Goal: Transaction & Acquisition: Purchase product/service

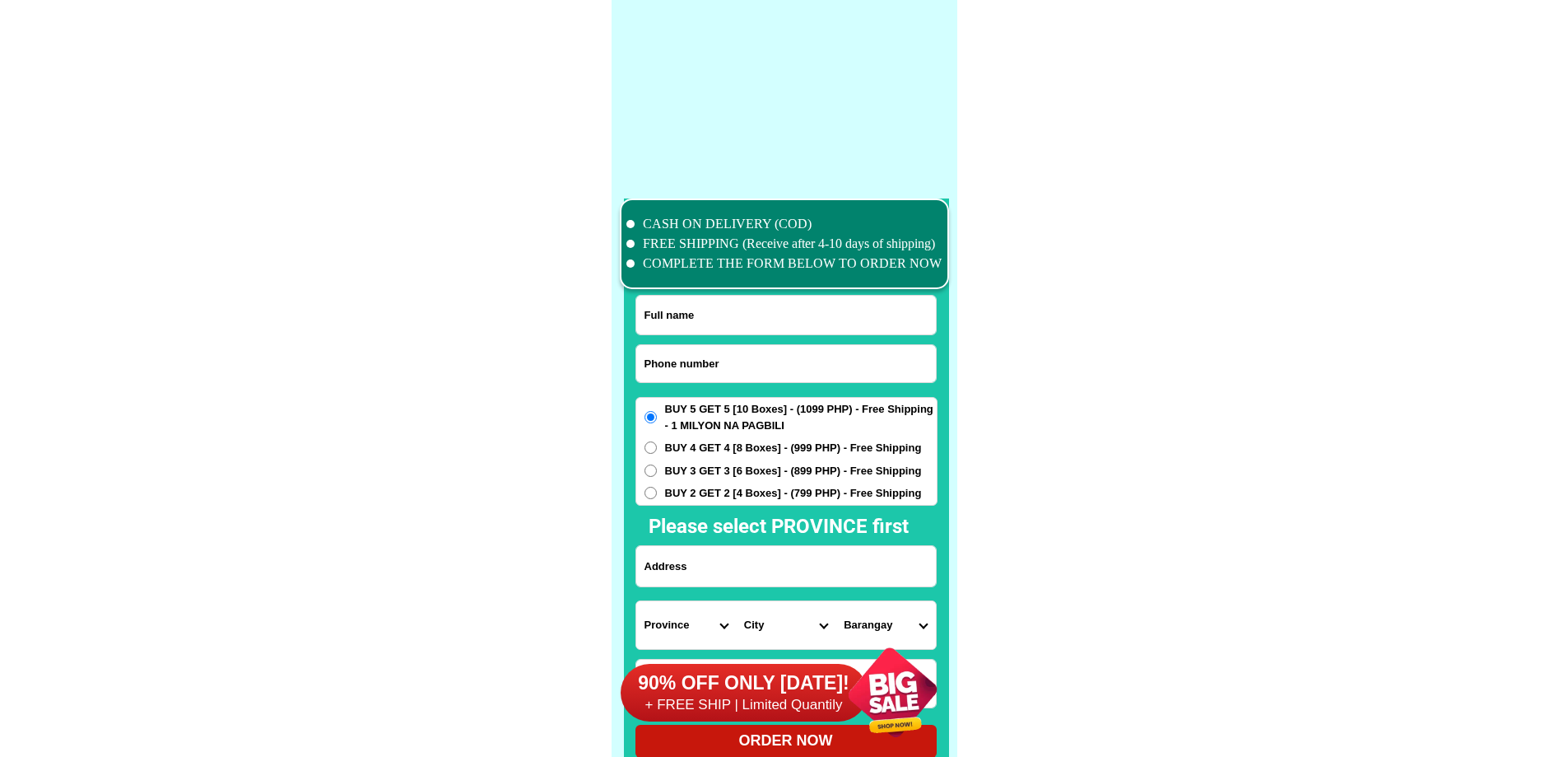
scroll to position [12799, 0]
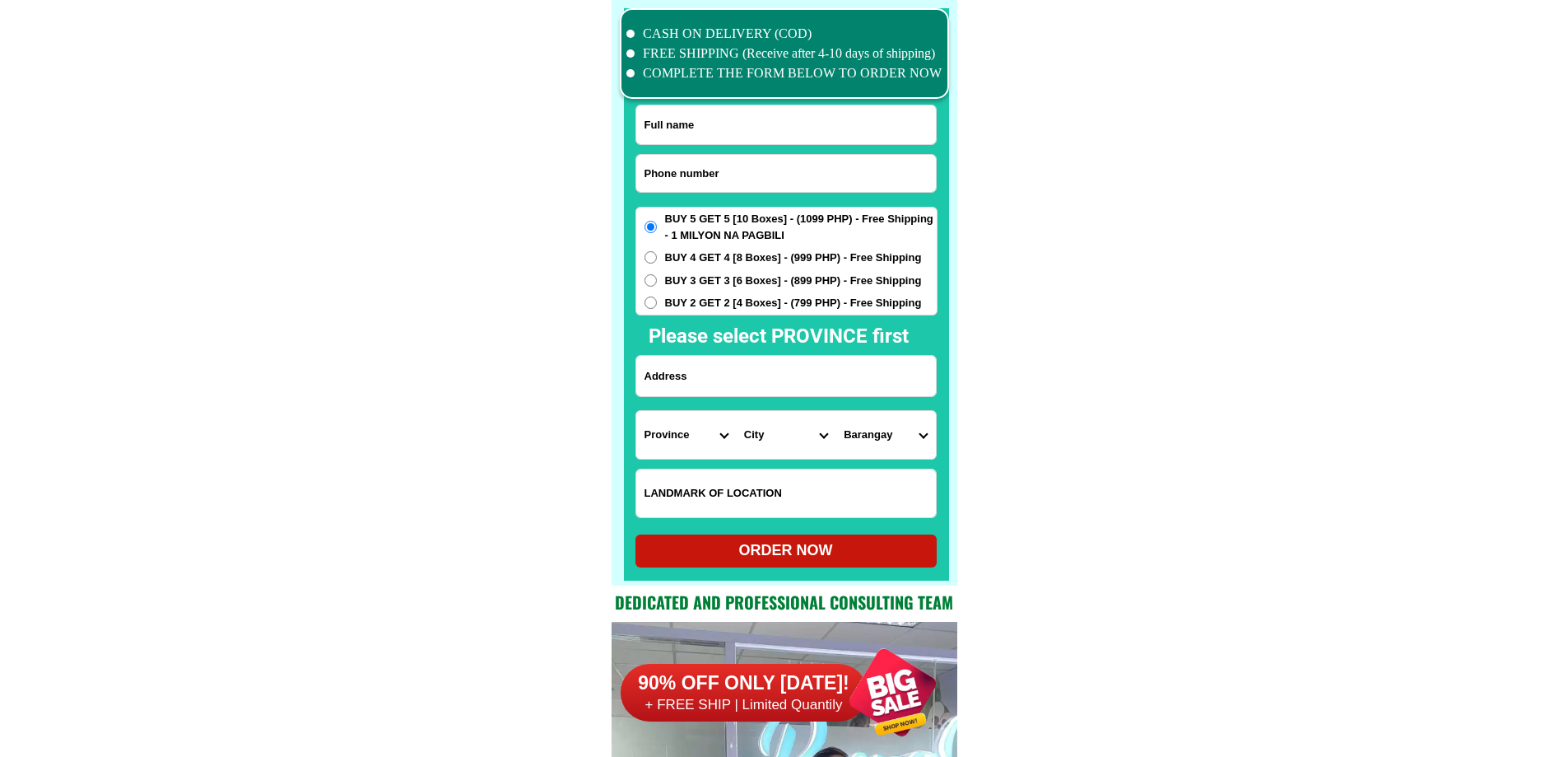
click at [737, 166] on input "Input phone_number" at bounding box center [786, 173] width 299 height 37
paste input "00914957599"
type input "00914957599"
click at [732, 130] on input "Input full_name" at bounding box center [786, 125] width 299 height 39
paste input "Maria Lalogo"
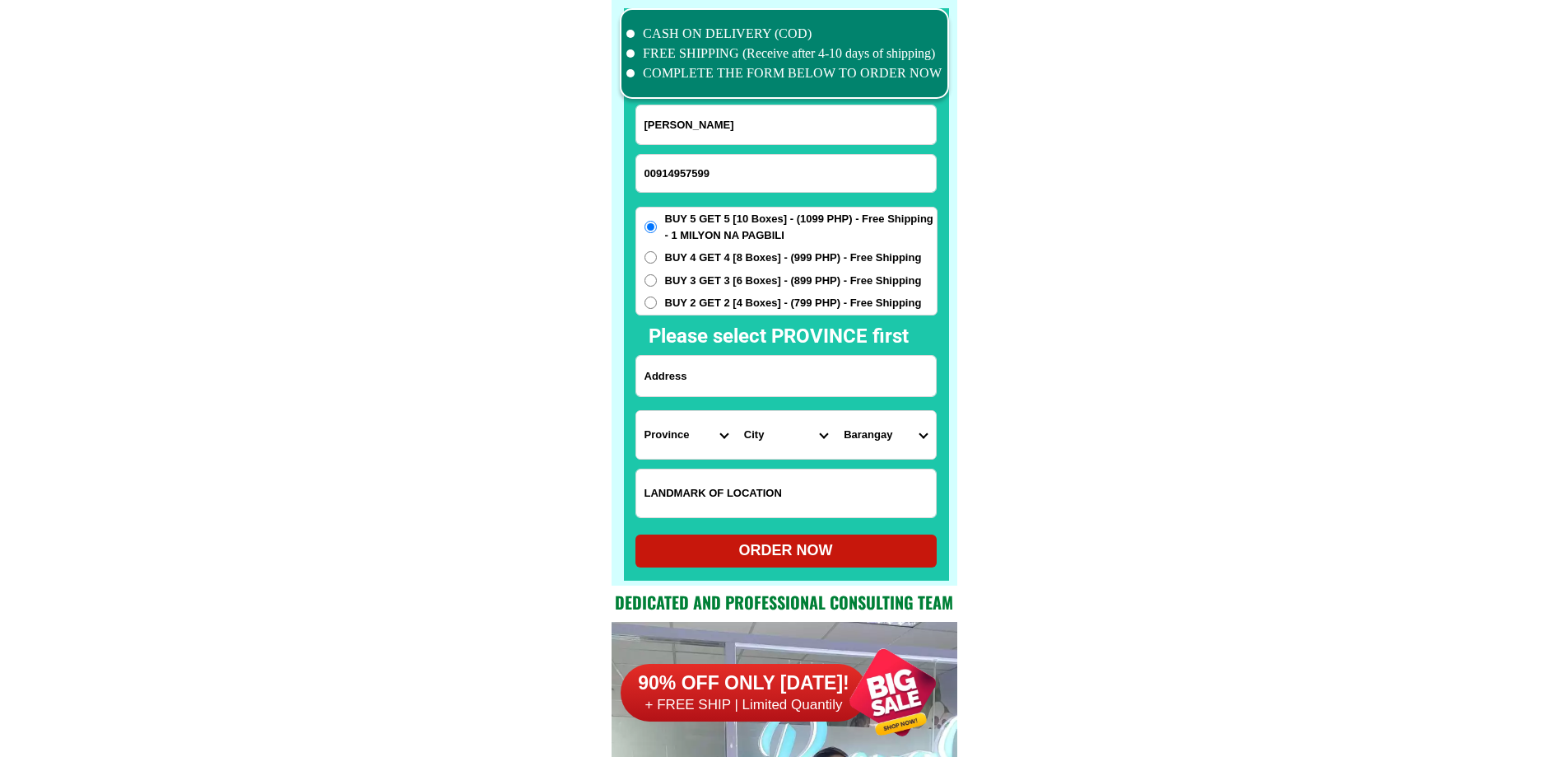
type input "Maria Lalogo"
click at [675, 368] on input "Input address" at bounding box center [786, 375] width 299 height 41
paste input "maria lalogo cabuyao sipocot camarines sur zone 1nasa kaliwa.kanto"
type input "maria lalogo cabuyao sipocot camarines sur zone 1nasa kaliwa.kanto"
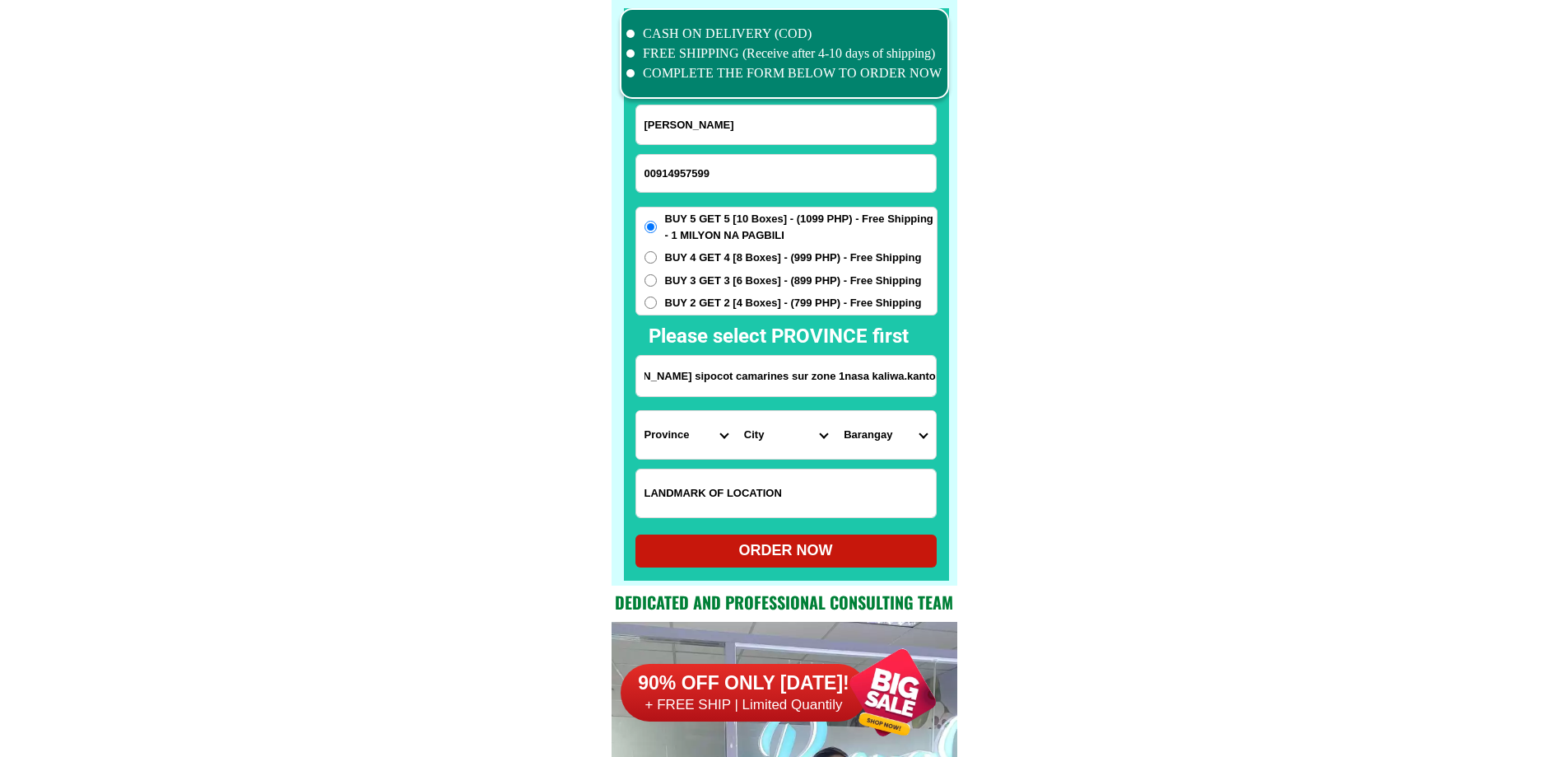
scroll to position [0, 0]
click at [691, 273] on span "BUY 3 GET 3 [6 Boxes] - (899 PHP) - Free Shipping" at bounding box center [794, 280] width 257 height 16
click at [656, 274] on input "BUY 3 GET 3 [6 Boxes] - (899 PHP) - Free Shipping" at bounding box center [651, 280] width 13 height 13
radio input "true"
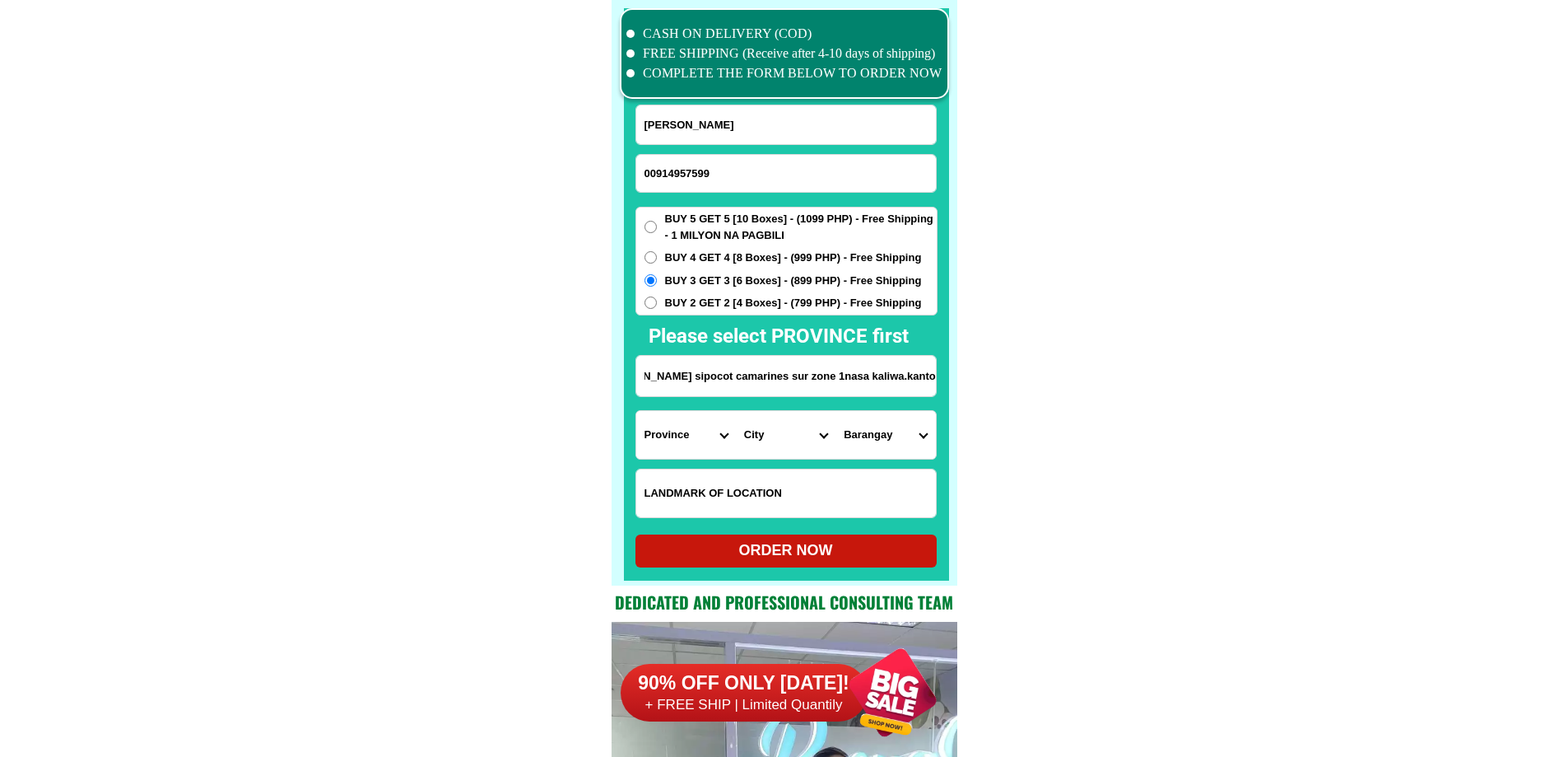
drag, startPoint x: 747, startPoint y: 382, endPoint x: 1131, endPoint y: 408, distance: 384.9
click at [679, 431] on select "Province Abra Agusan-del-norte Agusan-del-sur Aklan Albay Antique Apayao Aurora…" at bounding box center [686, 434] width 99 height 48
select select "63_869"
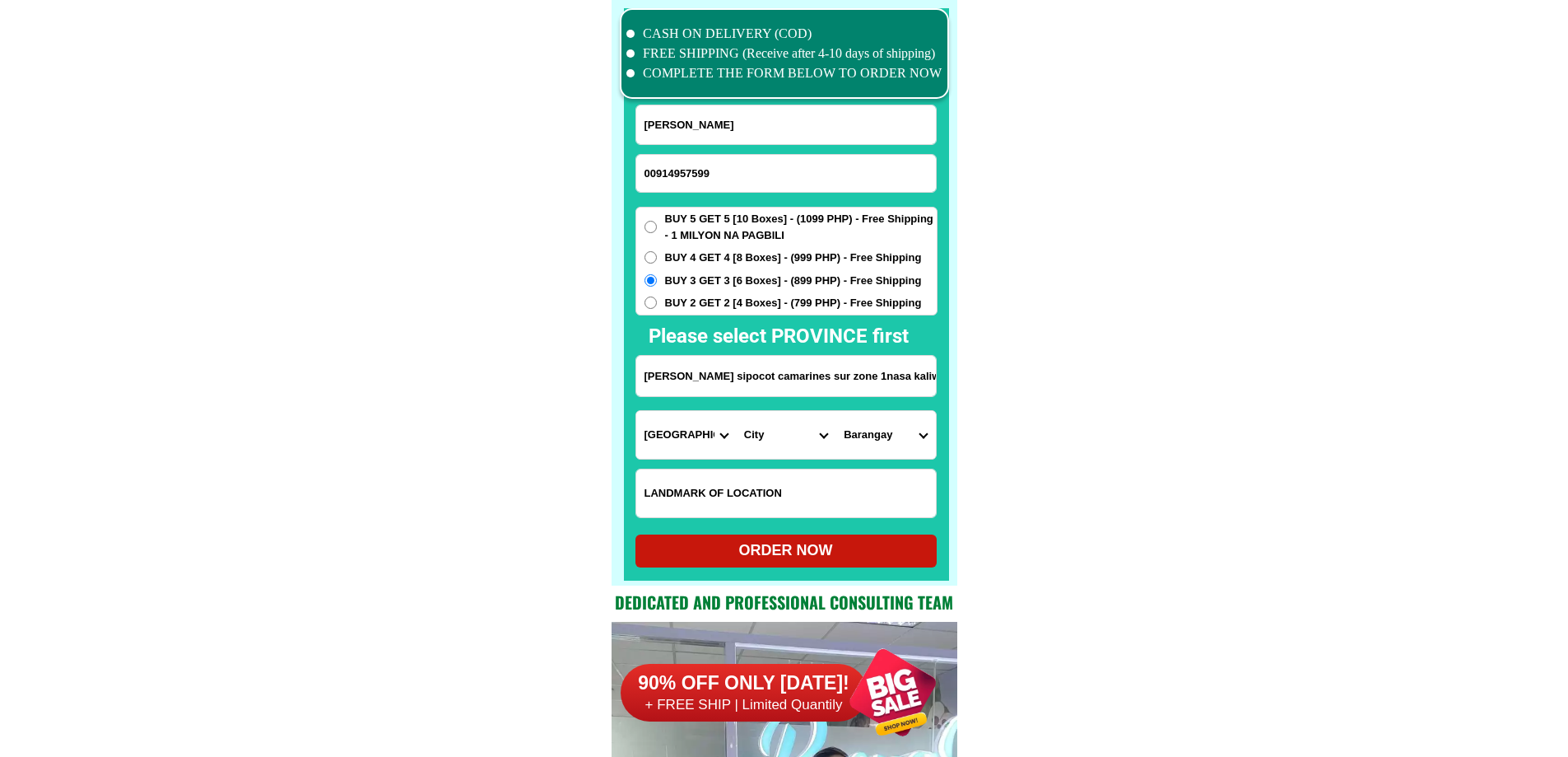
click at [730, 219] on span "BUY 5 GET 5 [10 Boxes] - (1099 PHP) - Free Shipping - 1 MILYON NA PAGBILI" at bounding box center [801, 227] width 271 height 33
click at [656, 221] on input "BUY 5 GET 5 [10 Boxes] - (1099 PHP) - Free Shipping - 1 MILYON NA PAGBILI" at bounding box center [651, 227] width 13 height 13
radio input "true"
click at [638, 439] on select "Province Abra Agusan-del-norte Agusan-del-sur Aklan Albay Antique Apayao Aurora…" at bounding box center [686, 434] width 99 height 48
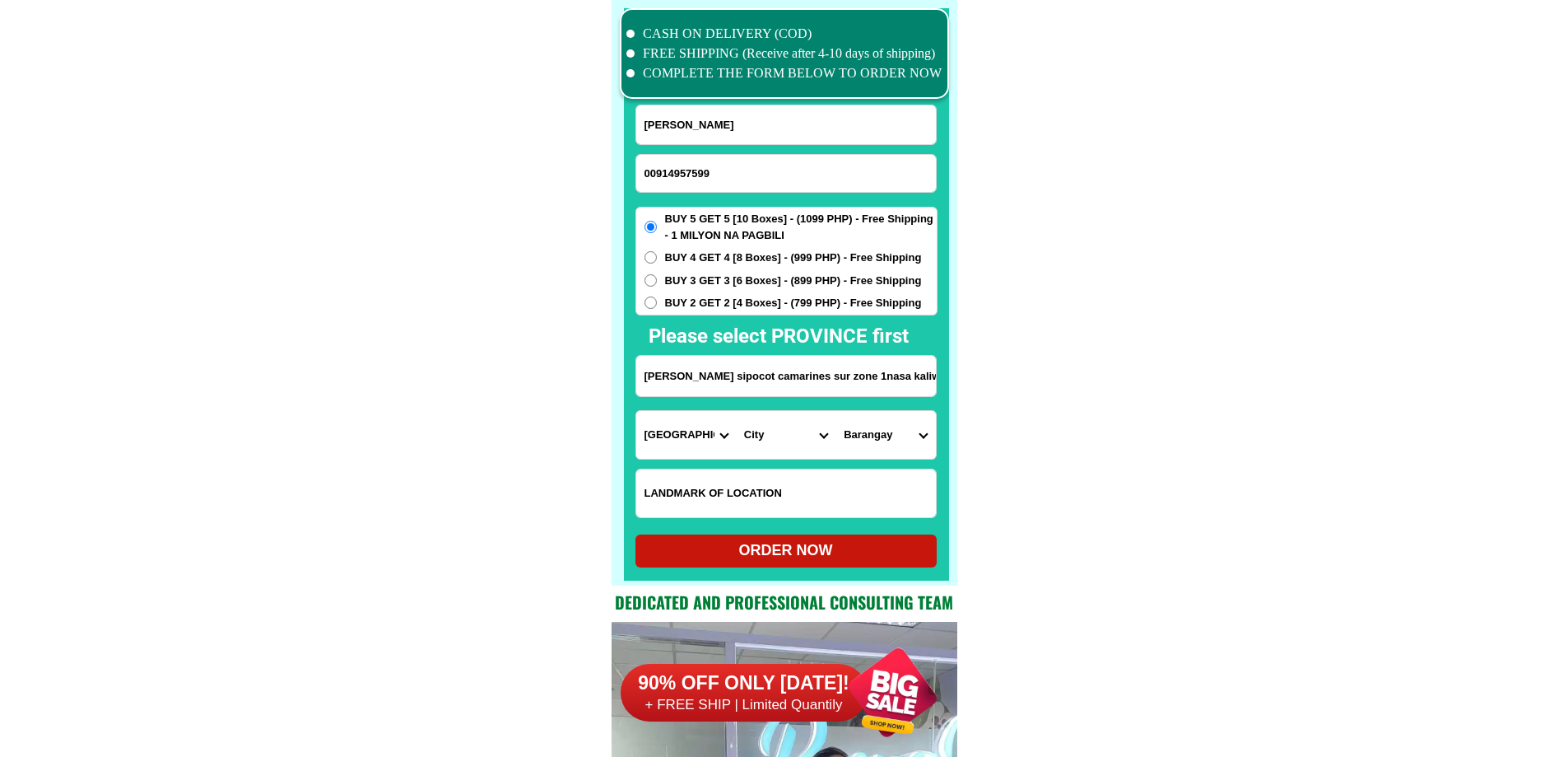
select select "63_374"
click at [794, 441] on select "City Baao Balatan Bombon Buhi Bula Cabusao Calabanga Camaligan Camarines-sur-ba…" at bounding box center [786, 434] width 99 height 48
select select "63_3744304"
click at [736, 411] on select "City Baao Balatan Bombon Buhi Bula Cabusao Calabanga Camaligan Camarines-sur-ba…" at bounding box center [786, 434] width 99 height 48
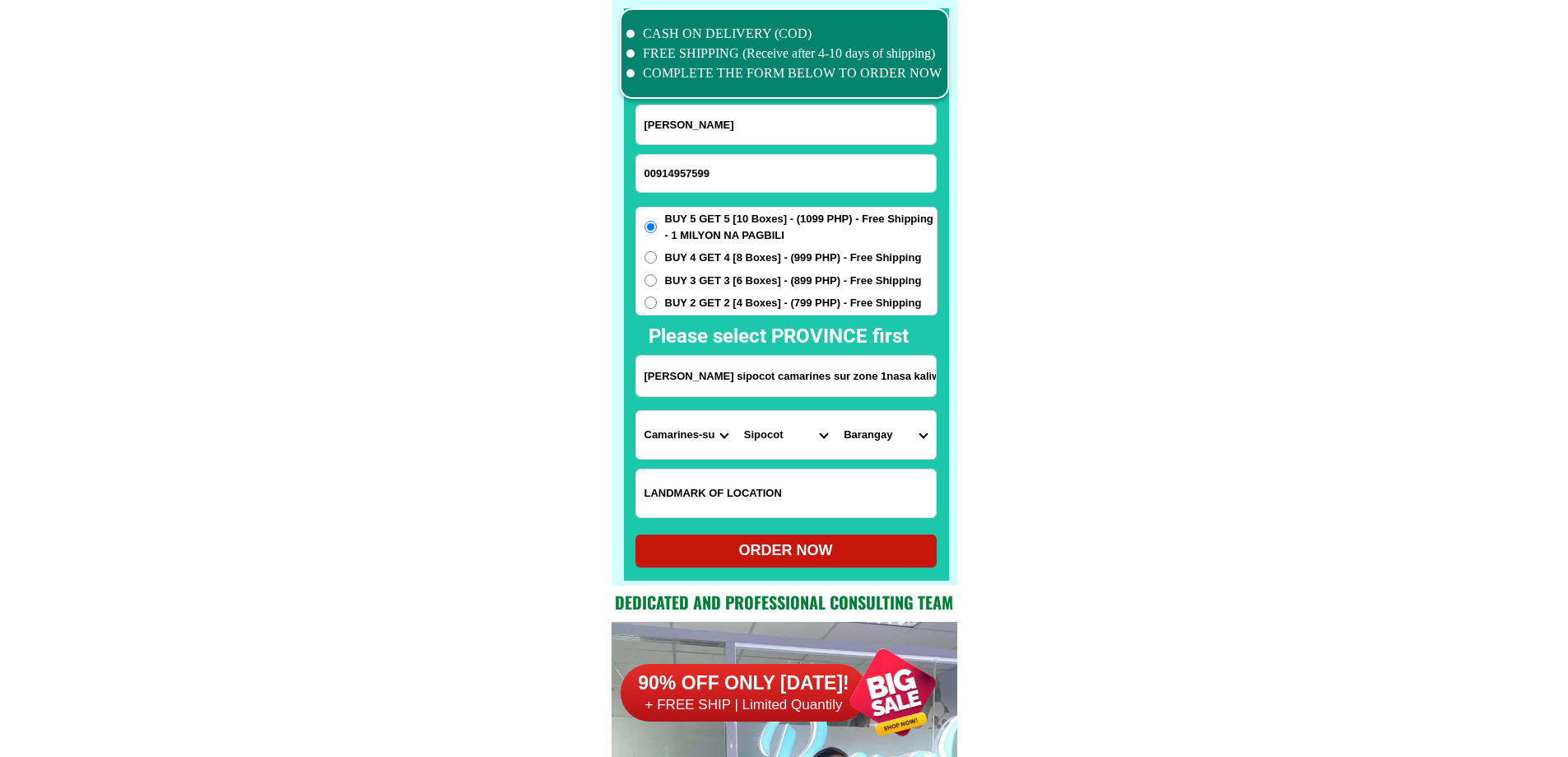
click at [892, 427] on select "Barangay Aldezar Alteza Anib Awayan Azucena Bagong sirang Binahian Bolo norte B…" at bounding box center [885, 434] width 99 height 48
select select "63_37443043205"
click at [782, 545] on div "ORDER NOW" at bounding box center [786, 550] width 301 height 23
radio input "true"
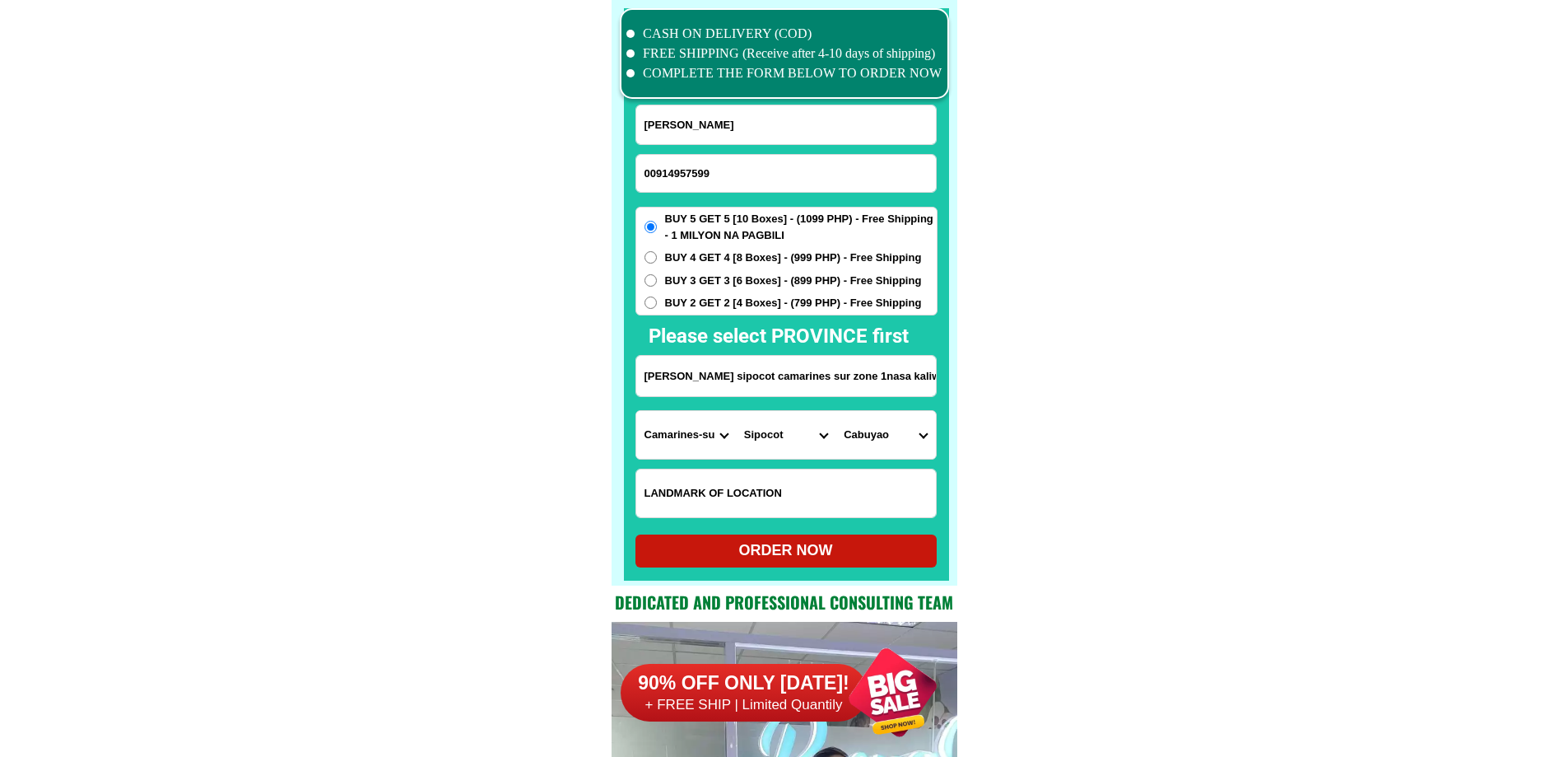
click at [647, 170] on input "00914957599" at bounding box center [786, 173] width 299 height 37
click at [731, 162] on input "00914957599" at bounding box center [786, 173] width 299 height 37
click at [741, 166] on input "00914957599" at bounding box center [786, 173] width 299 height 37
click at [654, 175] on input "00914957599" at bounding box center [786, 173] width 299 height 37
type input "09914957599"
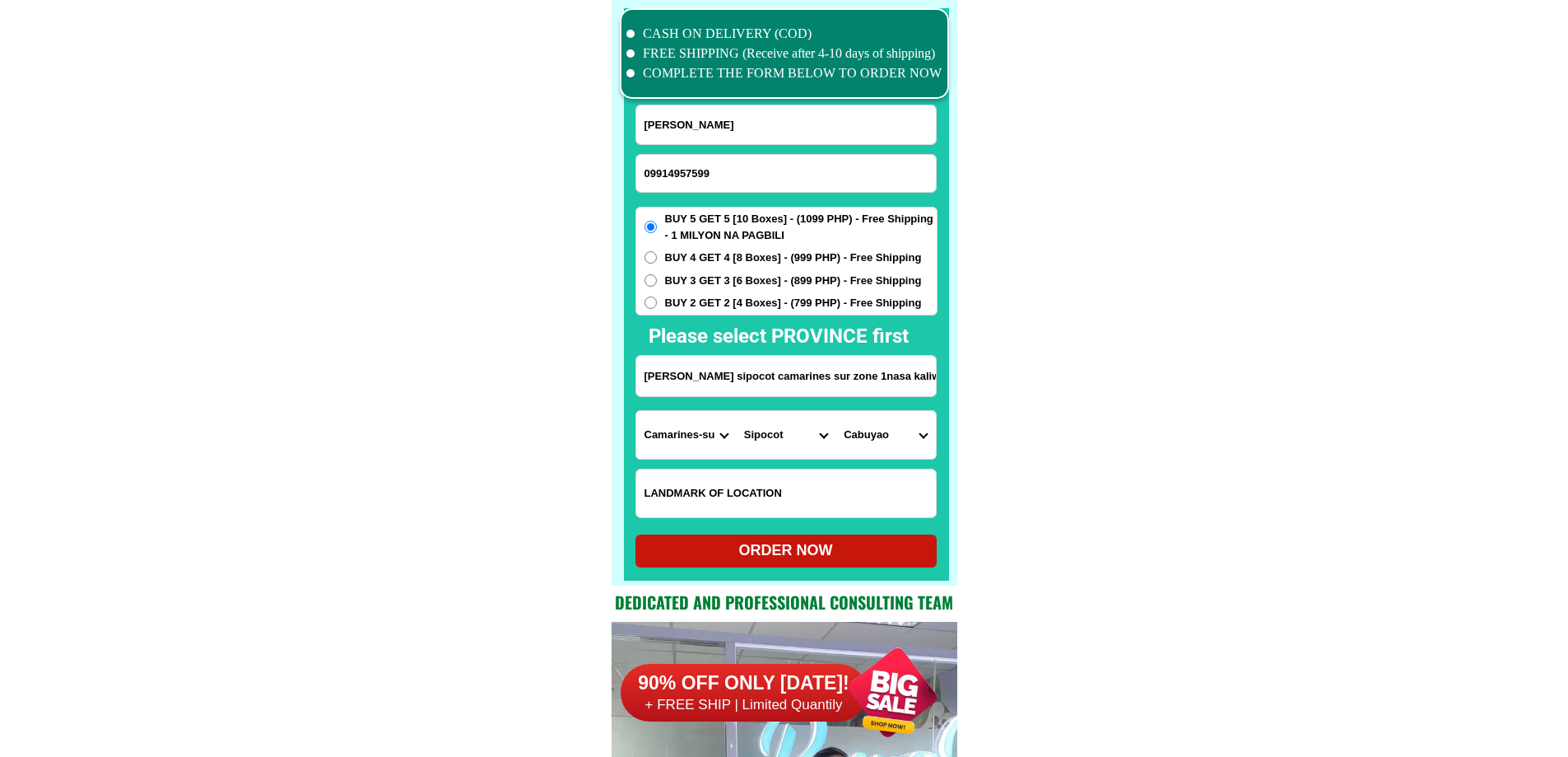
click at [769, 560] on div "ORDER NOW" at bounding box center [786, 550] width 301 height 23
radio input "true"
click at [760, 182] on input "09914957599" at bounding box center [786, 173] width 299 height 37
paste input "09267252367"
type input "09267252367"
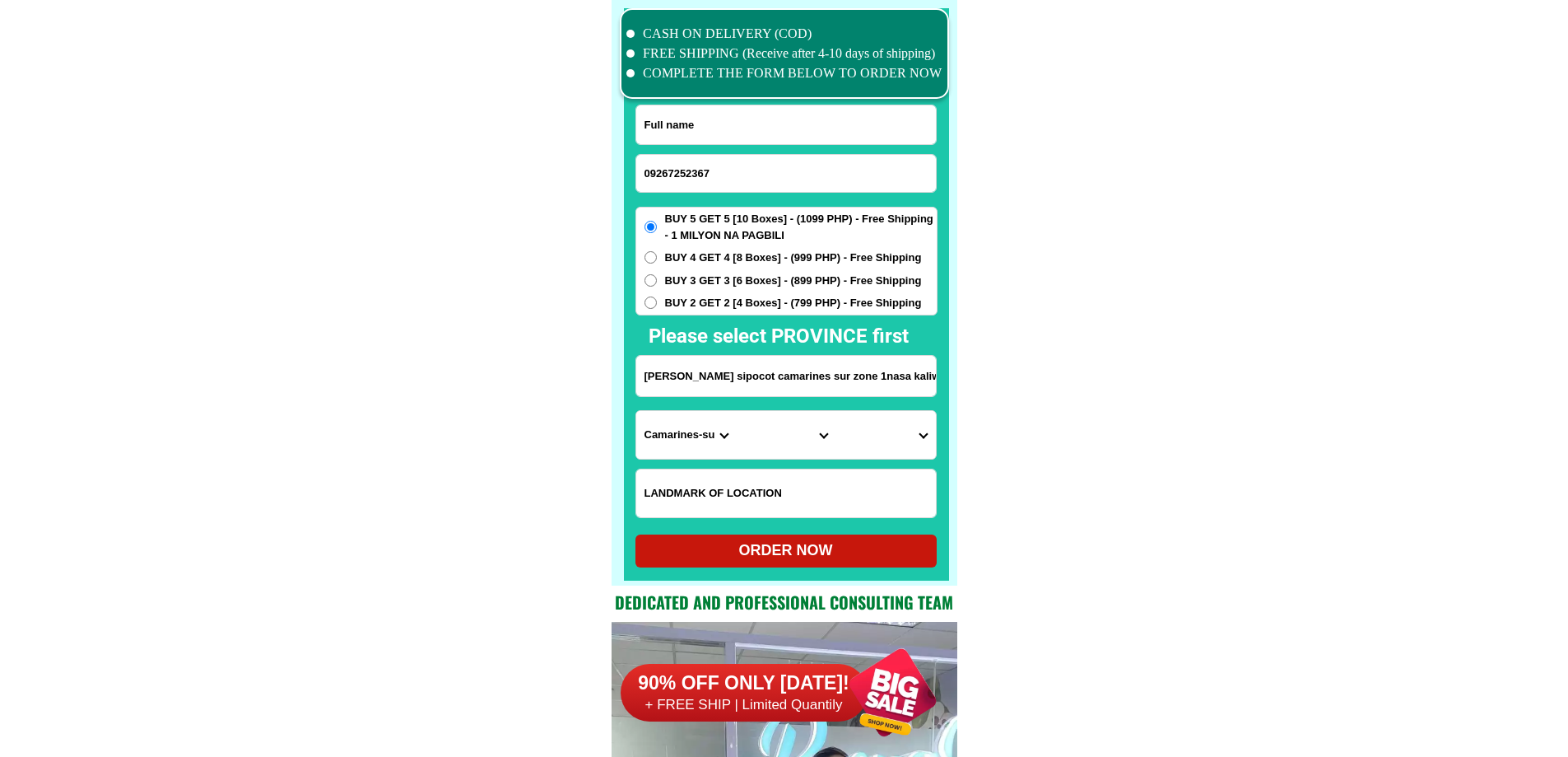
click at [693, 110] on input "Input full_name" at bounding box center [786, 125] width 299 height 39
paste input "Paz Dinglasan"
type input "Paz Dinglasan"
click at [661, 274] on label "BUY 3 GET 3 [6 Boxes] - (899 PHP) - Free Shipping" at bounding box center [787, 280] width 300 height 16
click at [656, 274] on input "BUY 3 GET 3 [6 Boxes] - (899 PHP) - Free Shipping" at bounding box center [651, 280] width 13 height 13
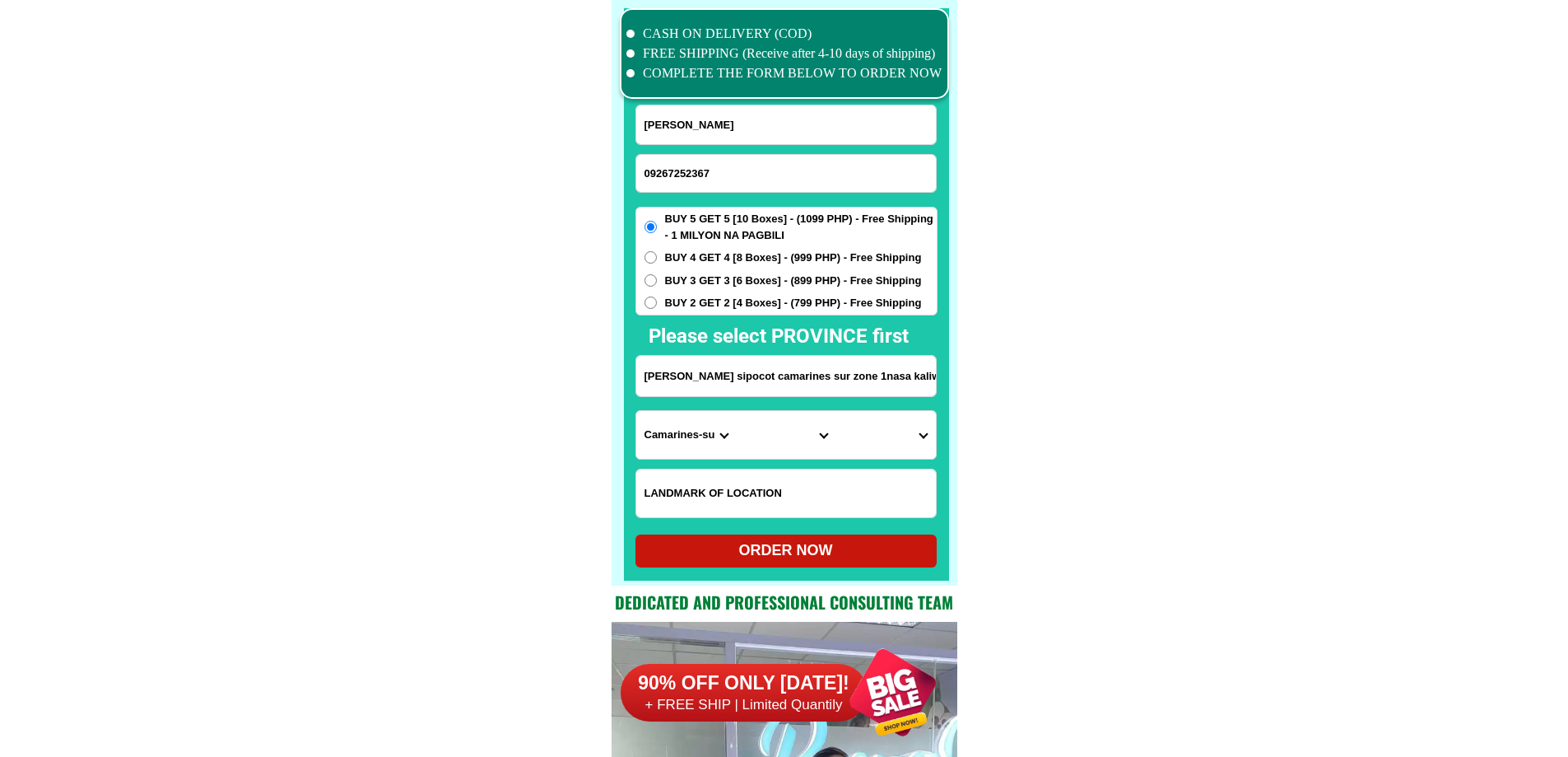
radio input "true"
click at [729, 229] on span "BUY 5 GET 5 [10 Boxes] - (1099 PHP) - Free Shipping - 1 MILYON NA PAGBILI" at bounding box center [801, 227] width 271 height 33
click at [656, 229] on input "BUY 5 GET 5 [10 Boxes] - (1099 PHP) - Free Shipping - 1 MILYON NA PAGBILI" at bounding box center [651, 227] width 13 height 13
radio input "true"
click at [732, 377] on input "Input address" at bounding box center [786, 375] width 299 height 41
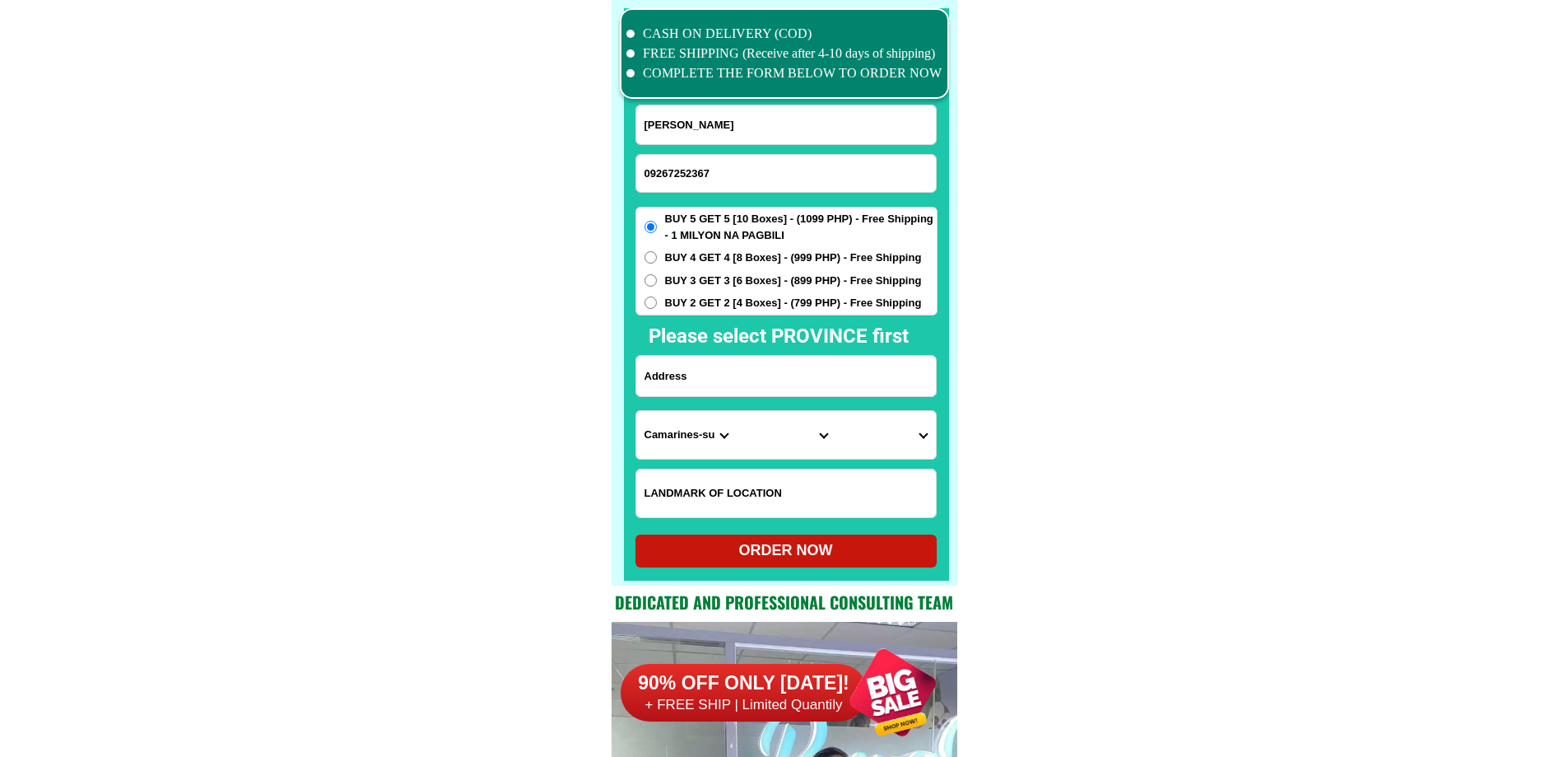
paste input "Purok SAN CARLOS ROSARIO BATANGAS"
type input "Purok SAN CARLOS ROSARIO BATANGAS"
click at [704, 430] on select "Province [GEOGRAPHIC_DATA] [GEOGRAPHIC_DATA][PERSON_NAME][GEOGRAPHIC_DATA][GEOG…" at bounding box center [686, 434] width 99 height 48
select select "63_108"
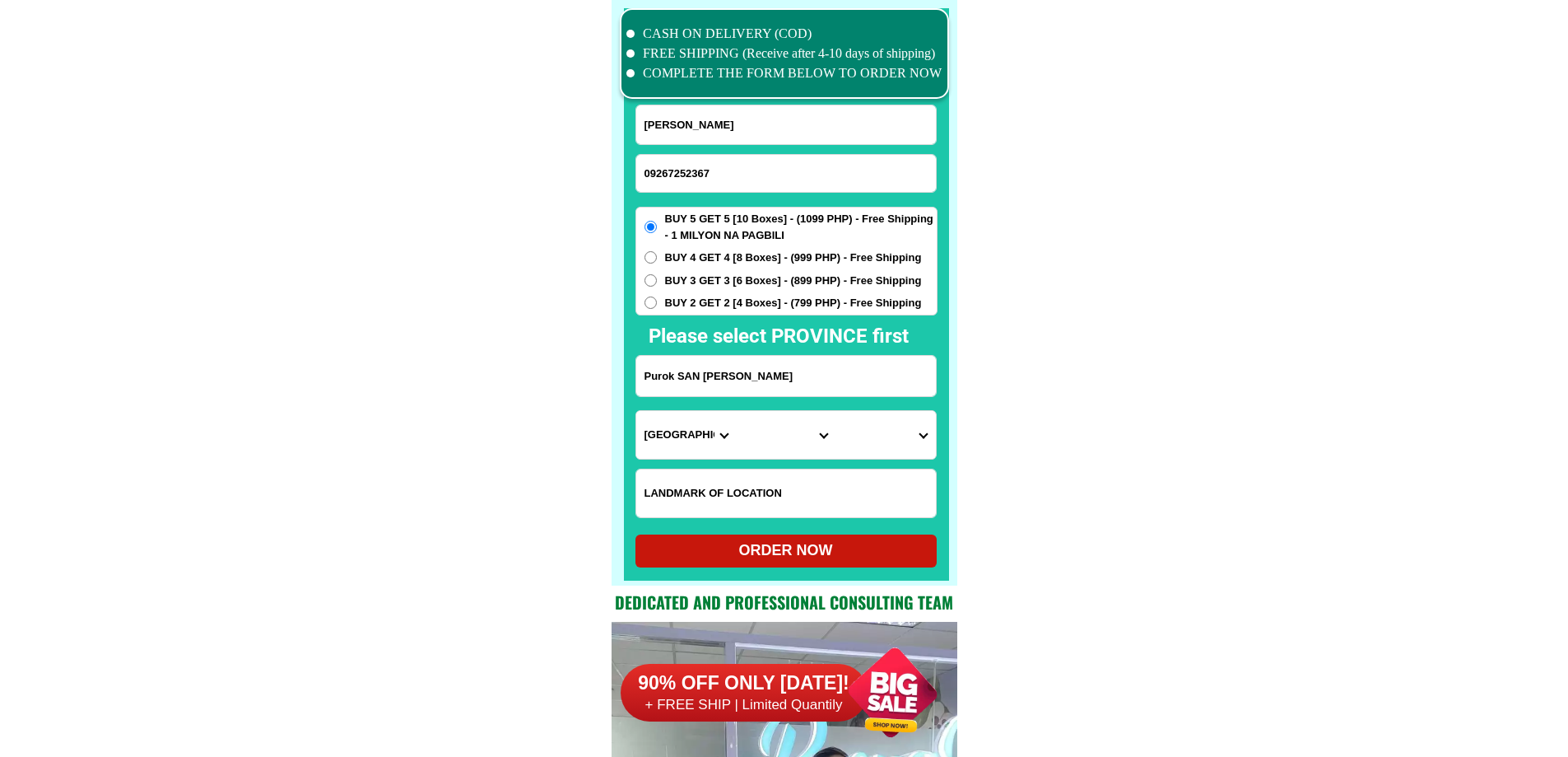
drag, startPoint x: 1344, startPoint y: 519, endPoint x: 1171, endPoint y: 507, distance: 173.4
click at [774, 426] on select "City Agoncillo Alitagtag Allacapan Balayan Batangas-balete Batangas-city Batang…" at bounding box center [786, 434] width 99 height 48
drag, startPoint x: 817, startPoint y: 431, endPoint x: 805, endPoint y: 440, distance: 15.0
click at [816, 434] on select "City Agoncillo Alitagtag Allacapan Balayan Batangas-balete Batangas-city Batang…" at bounding box center [786, 434] width 99 height 48
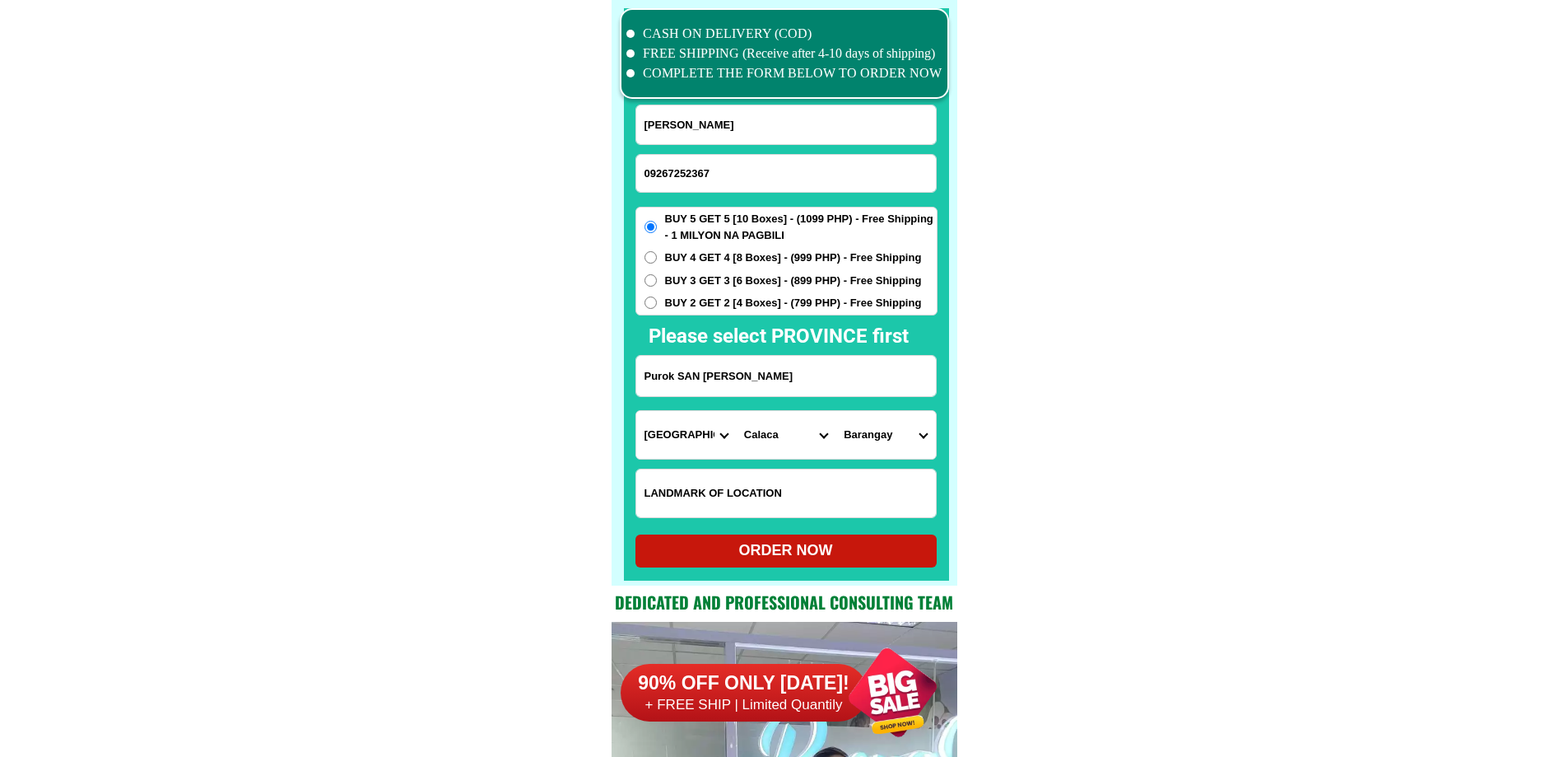
click at [803, 441] on select "City Agoncillo Alitagtag Allacapan Balayan Batangas-balete Batangas-city Batang…" at bounding box center [786, 434] width 99 height 48
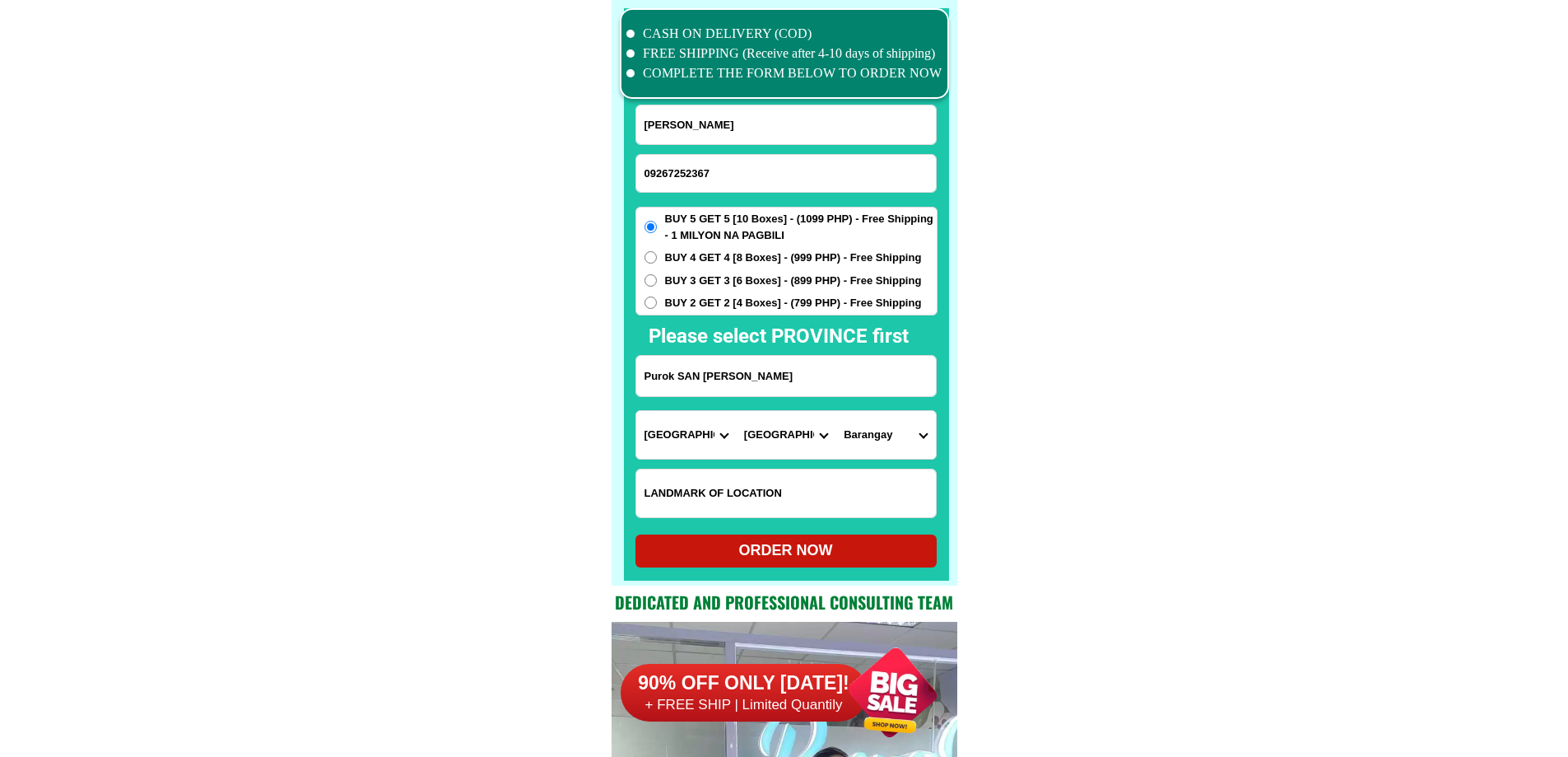
select select "63_1082314"
click at [736, 411] on select "City Agoncillo Alitagtag Allacapan Balayan Batangas-balete Batangas-city Batang…" at bounding box center [786, 434] width 99 height 48
click at [899, 431] on select "Barangay Alupay Antipolo Bagong pook Balibago Barangay a (pob.) Barangay b (pob…" at bounding box center [885, 434] width 99 height 48
select select "63_1082314860"
click at [836, 411] on select "Barangay Alupay Antipolo Bagong pook Balibago Barangay a (pob.) Barangay b (pob…" at bounding box center [885, 434] width 99 height 48
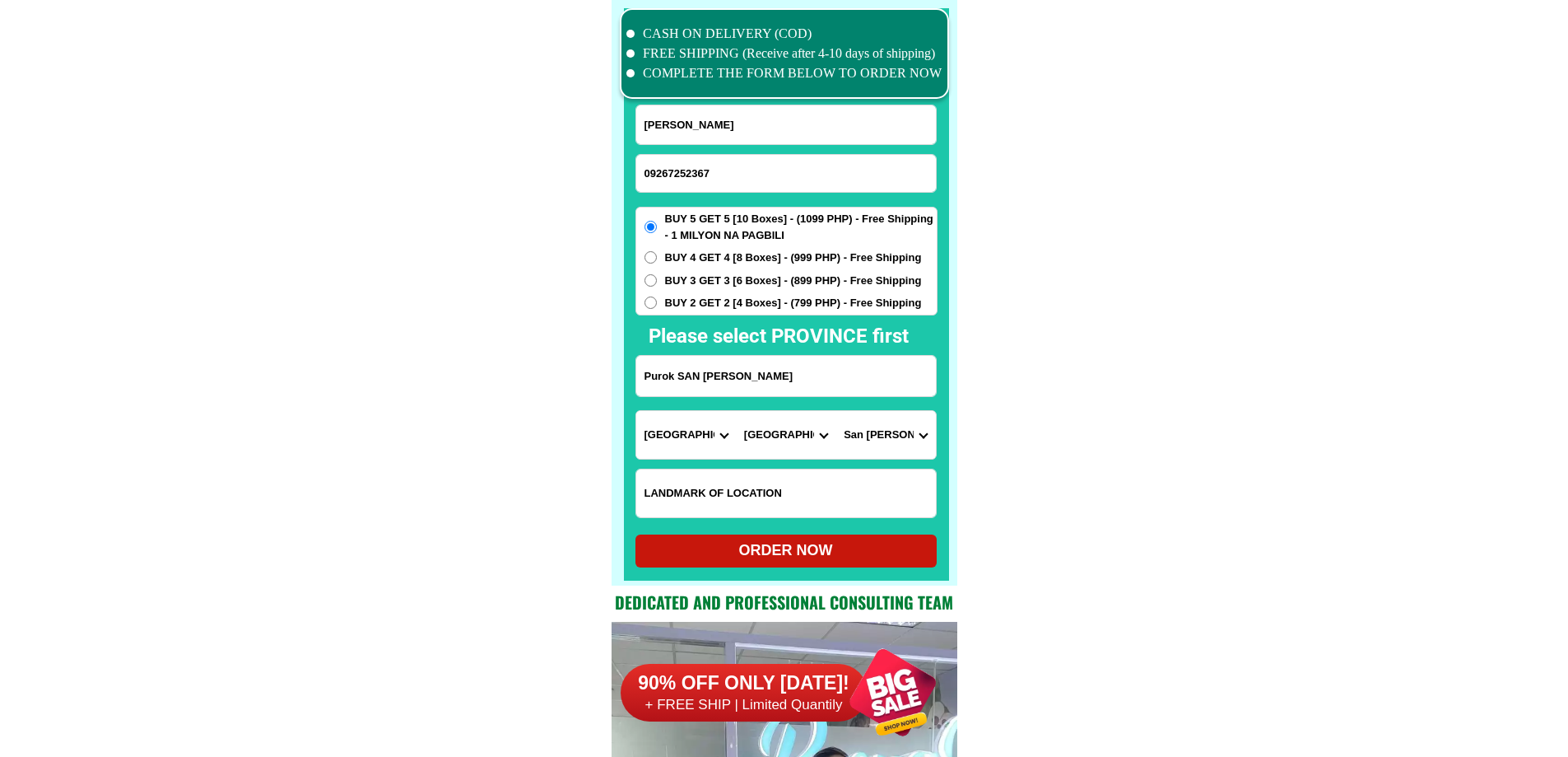
click at [823, 548] on div "ORDER NOW" at bounding box center [786, 550] width 301 height 23
radio input "true"
click at [723, 182] on input "Input phone_number" at bounding box center [786, 173] width 299 height 37
paste input "09353466769"
type input "09353466769"
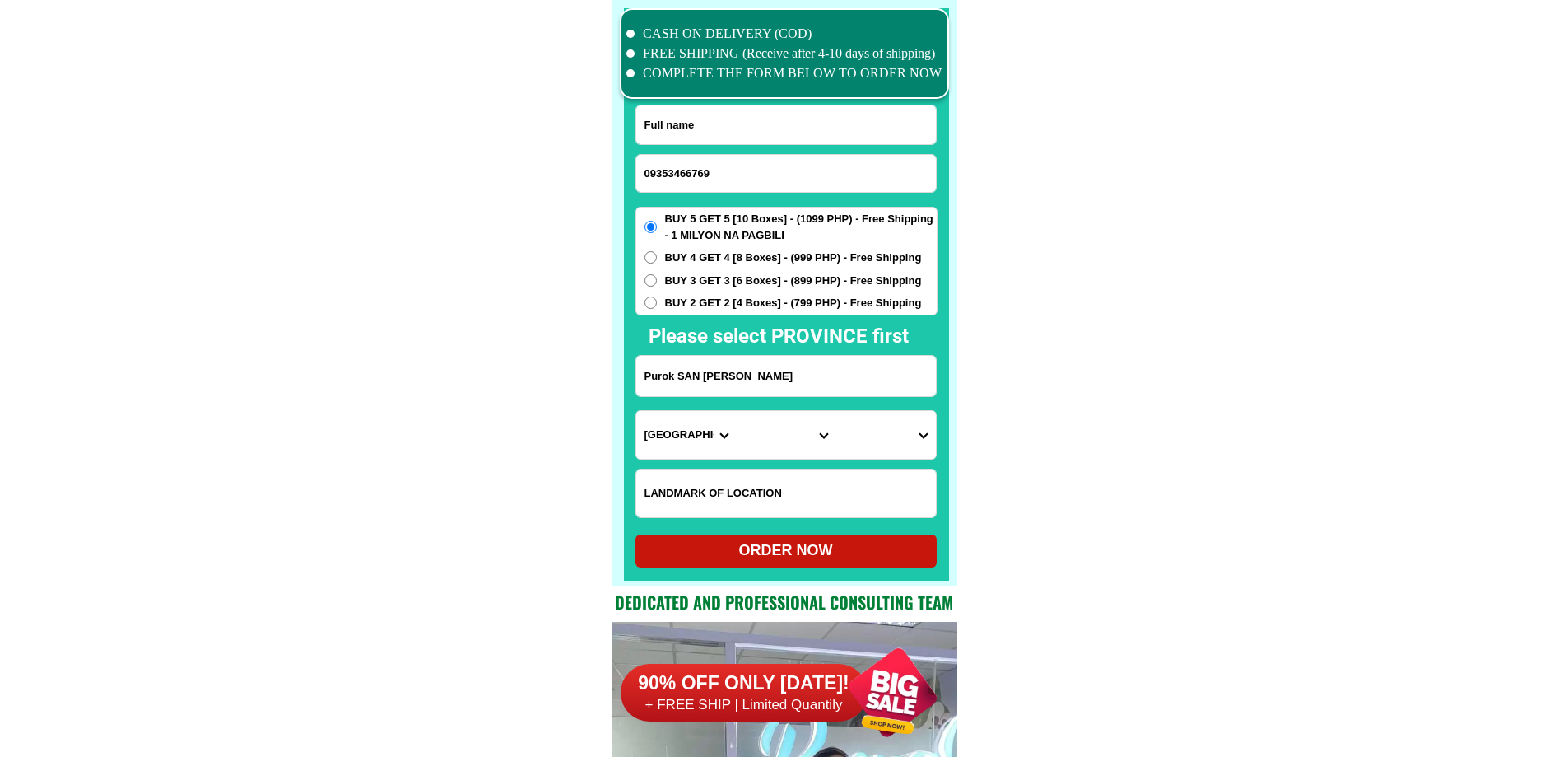
click at [720, 129] on input "Input full_name" at bounding box center [786, 125] width 299 height 39
paste input "Lilia Bautista"
type input "Lilia Bautista"
click at [664, 361] on input "Input address" at bounding box center [786, 375] width 299 height 41
paste input "915 Gerry Angeles Paso De Blas Valenzuela City"
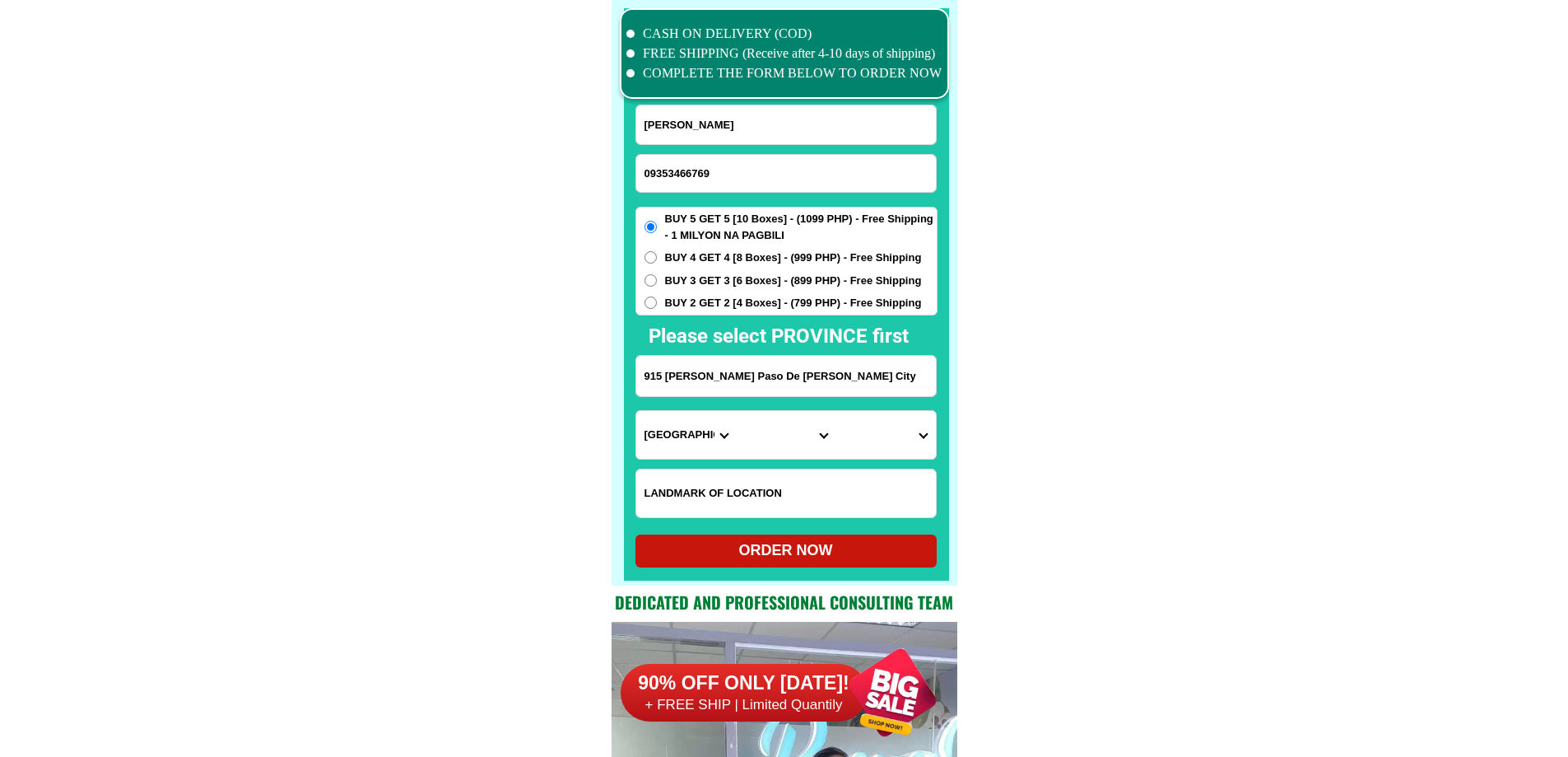
type input "915 Gerry Angeles Paso De Blas Valenzuela City"
click at [718, 492] on input "Input LANDMARKOFLOCATION" at bounding box center [786, 493] width 299 height 48
paste input "Landmark Bethany Trucking"
type input "Landmark Bethany Trucking"
click at [698, 258] on span "BUY 4 GET 4 [8 Boxes] - (999 PHP) - Free Shipping" at bounding box center [794, 258] width 257 height 16
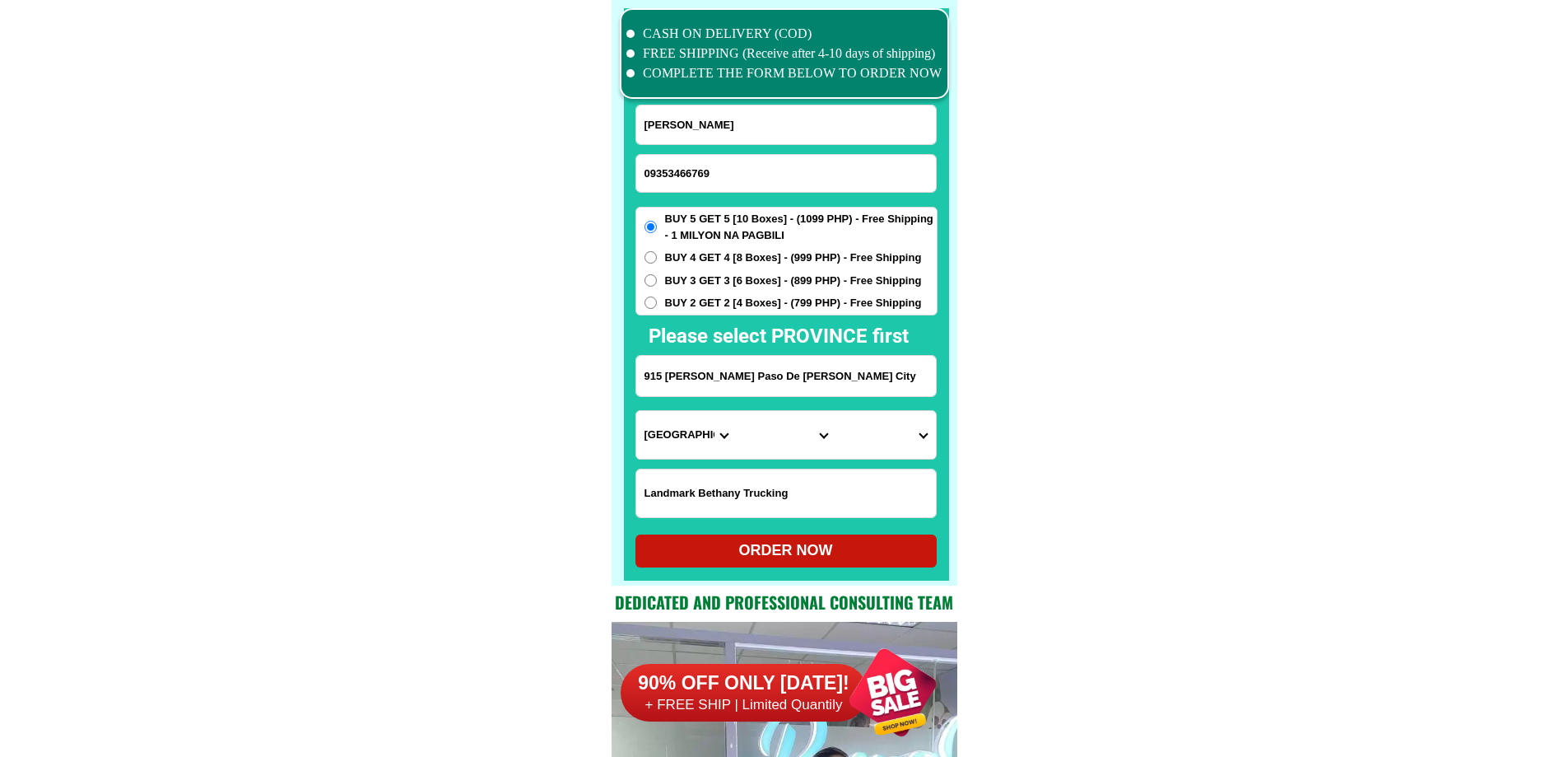
click at [656, 258] on input "BUY 4 GET 4 [8 Boxes] - (999 PHP) - Free Shipping" at bounding box center [651, 258] width 13 height 13
radio input "true"
click at [664, 446] on select "Province [GEOGRAPHIC_DATA] [GEOGRAPHIC_DATA][PERSON_NAME][GEOGRAPHIC_DATA][GEOG…" at bounding box center [686, 434] width 99 height 48
select select "63_219"
click at [751, 450] on select "City Binondo CALOOCAN Ermita Intramuros Las-pinas Makati Malabon-city Malate Ma…" at bounding box center [786, 434] width 99 height 48
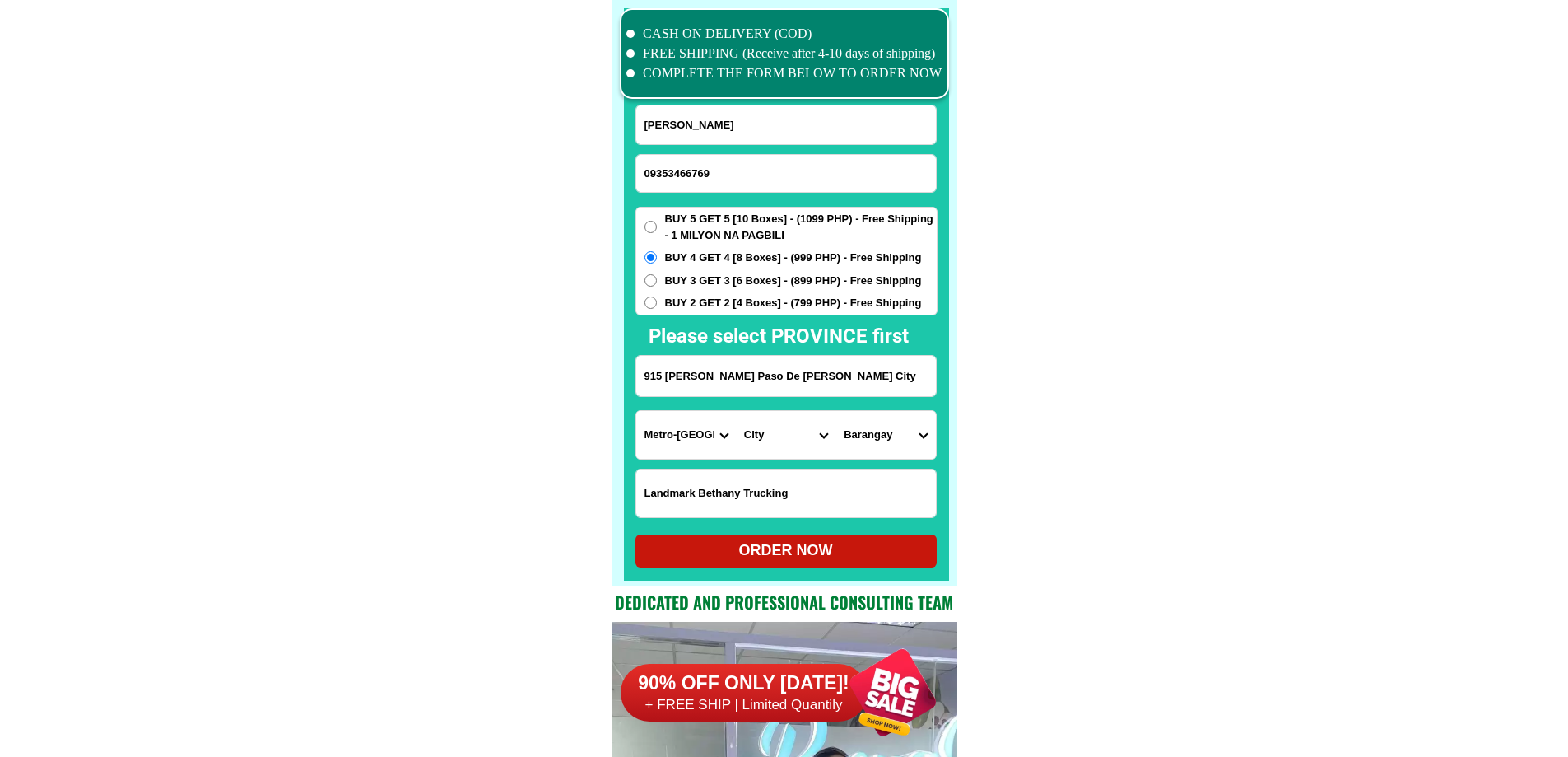
select select "63_2191080"
click at [876, 450] on select "Barangay Arkong bato Bagbaguin Balangkas Bignay Bisig Canumay east Canumay west…" at bounding box center [885, 434] width 99 height 48
select select "63_21910806046"
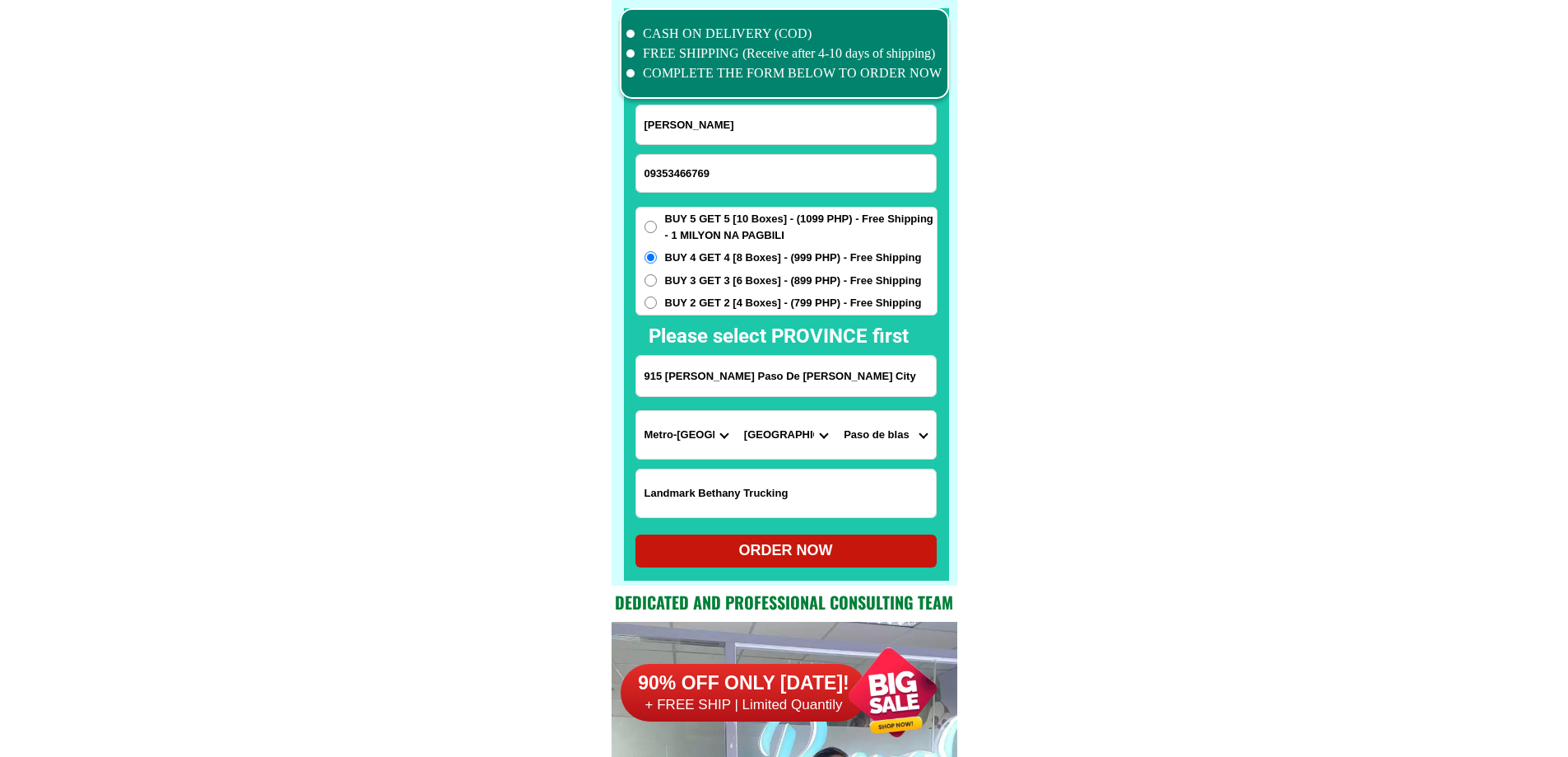
click at [841, 535] on form "Lilia Bautista 09353466769 ORDER NOW 915 Gerry Angeles Paso De Blas Valenzuela …" at bounding box center [787, 336] width 302 height 463
click at [721, 536] on div "ORDER NOW" at bounding box center [786, 551] width 301 height 33
type input "Lilia Bautista"
type input "915 Gerry Angeles Paso De Blas Valenzuela City"
type input "Landmark Bethany Trucking"
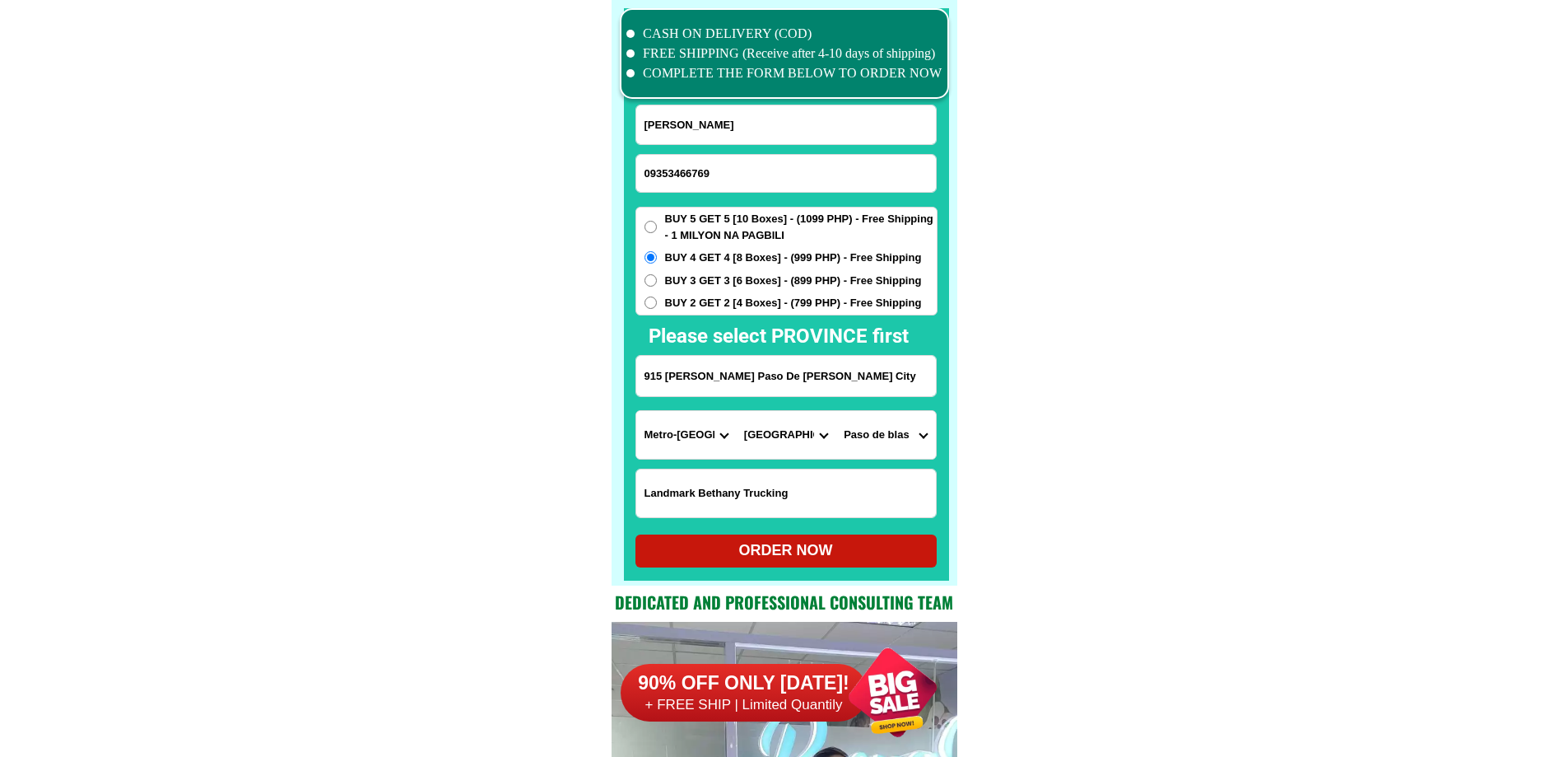
radio input "true"
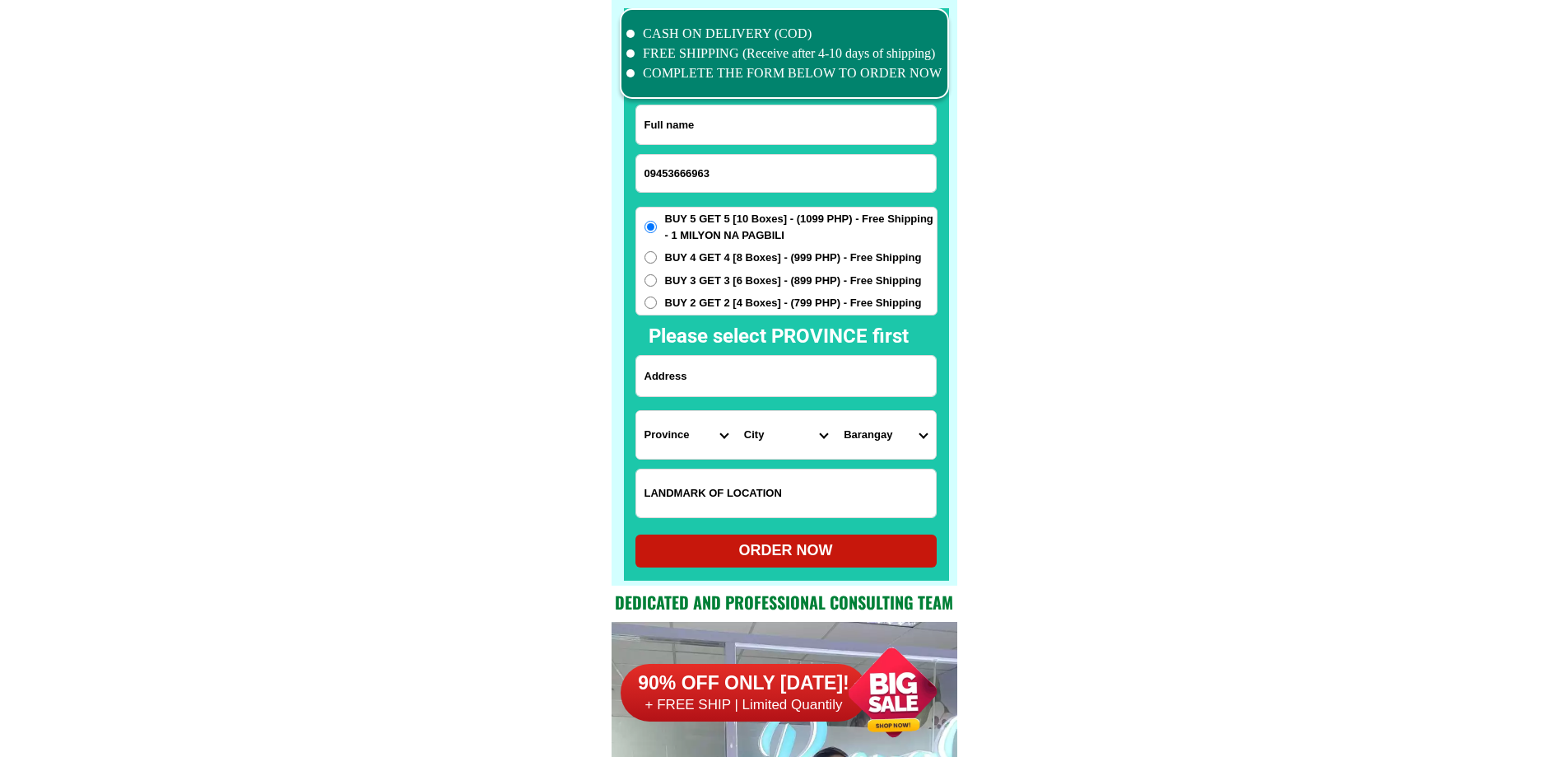
type input "09453666963"
click at [748, 115] on input "Input full_name" at bounding box center [786, 125] width 299 height 39
paste input "[PERSON_NAME]"
type input "[PERSON_NAME]"
click at [764, 380] on input "Input address" at bounding box center [786, 375] width 299 height 41
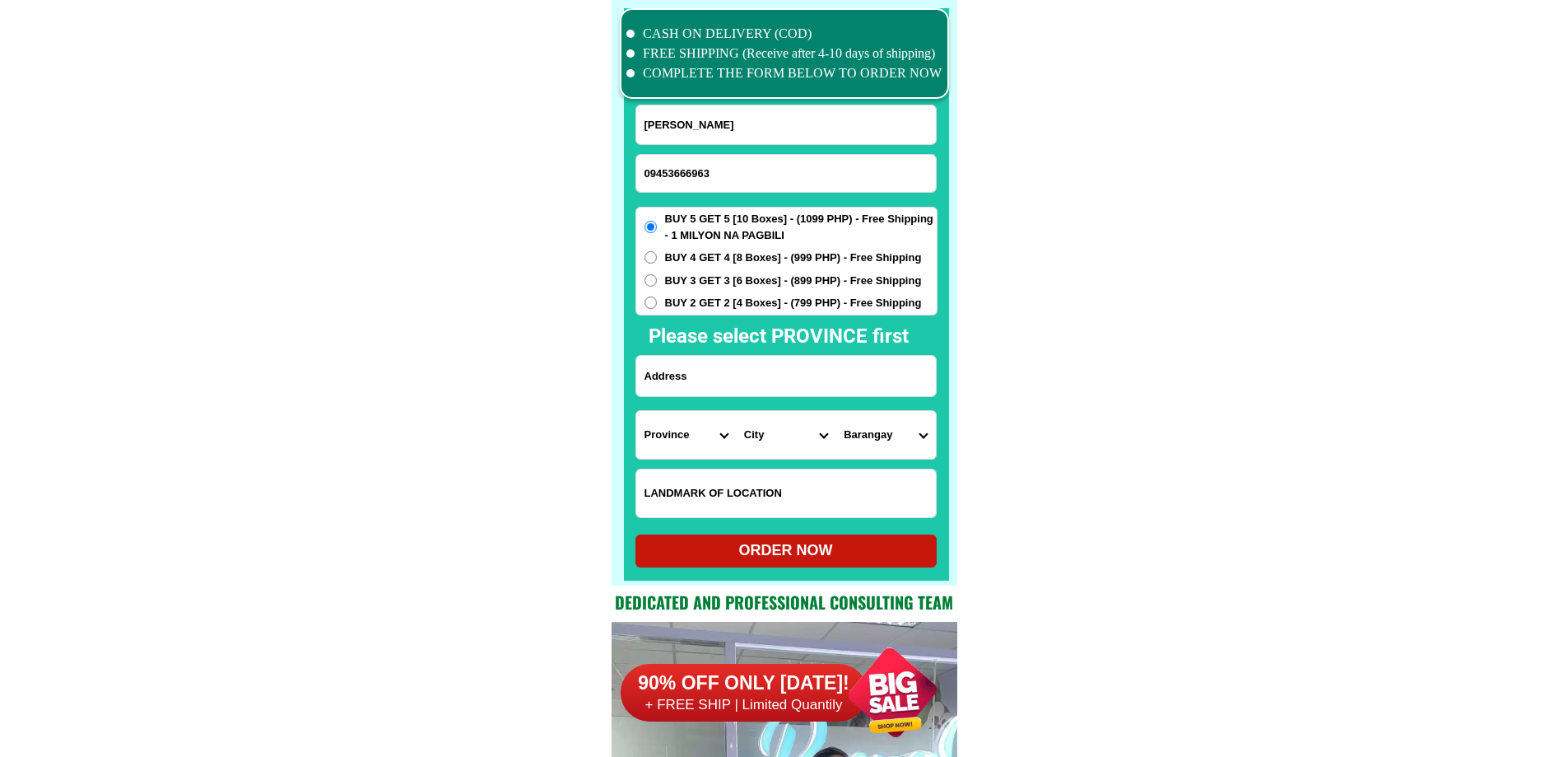
paste input "Brgy, Wawa, [PERSON_NAME], [GEOGRAPHIC_DATA], [PERSON_NAME][GEOGRAPHIC_DATA]. Z…"
type input "Brgy, Wawa, [PERSON_NAME], [GEOGRAPHIC_DATA], [PERSON_NAME][GEOGRAPHIC_DATA]. Z…"
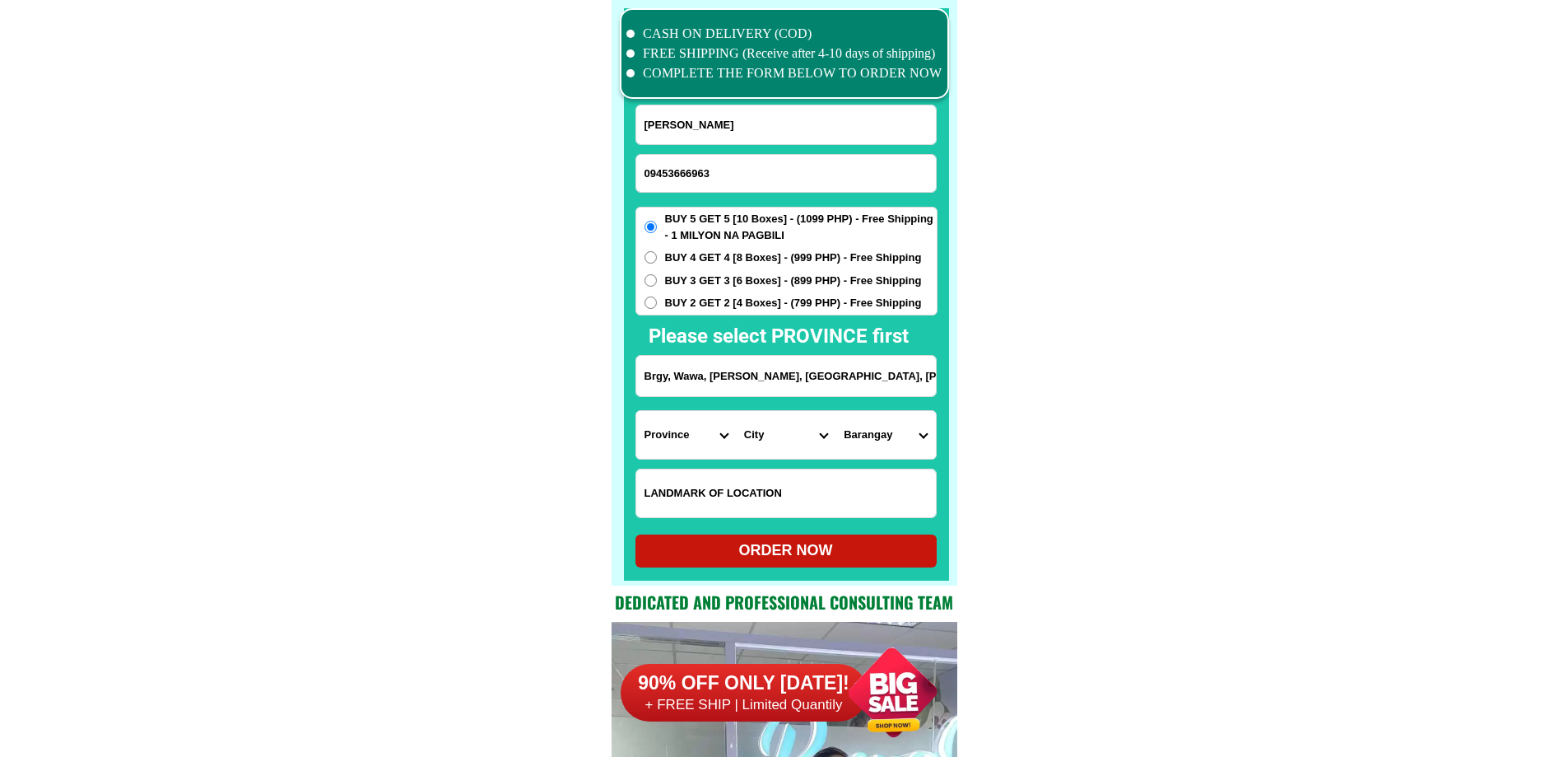
click at [687, 448] on select "Province [GEOGRAPHIC_DATA] [GEOGRAPHIC_DATA][PERSON_NAME][GEOGRAPHIC_DATA][GEOG…" at bounding box center [686, 434] width 99 height 48
select select "63_993"
click at [790, 449] on select "City Angono Antipolo-city [GEOGRAPHIC_DATA] [GEOGRAPHIC_DATA] [GEOGRAPHIC_DATA]…" at bounding box center [786, 434] width 99 height 48
select select "63_9939757"
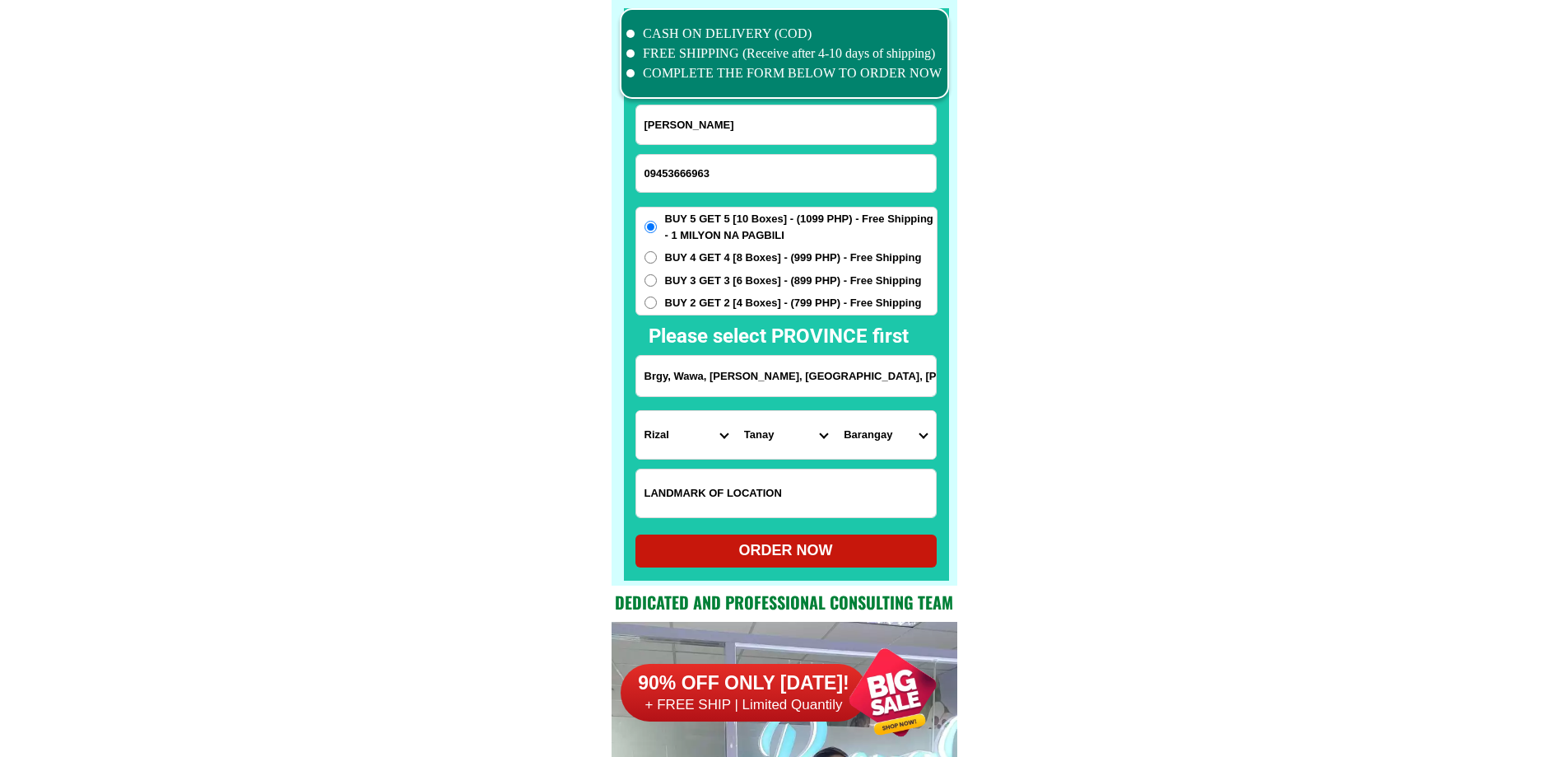
click at [868, 446] on select "Barangay Cayabu Cuyambay Daraitan Katipunan-bayan (pob.) Kaybuto (pob.) Laiban …" at bounding box center [885, 434] width 99 height 48
select select "63_99397571012"
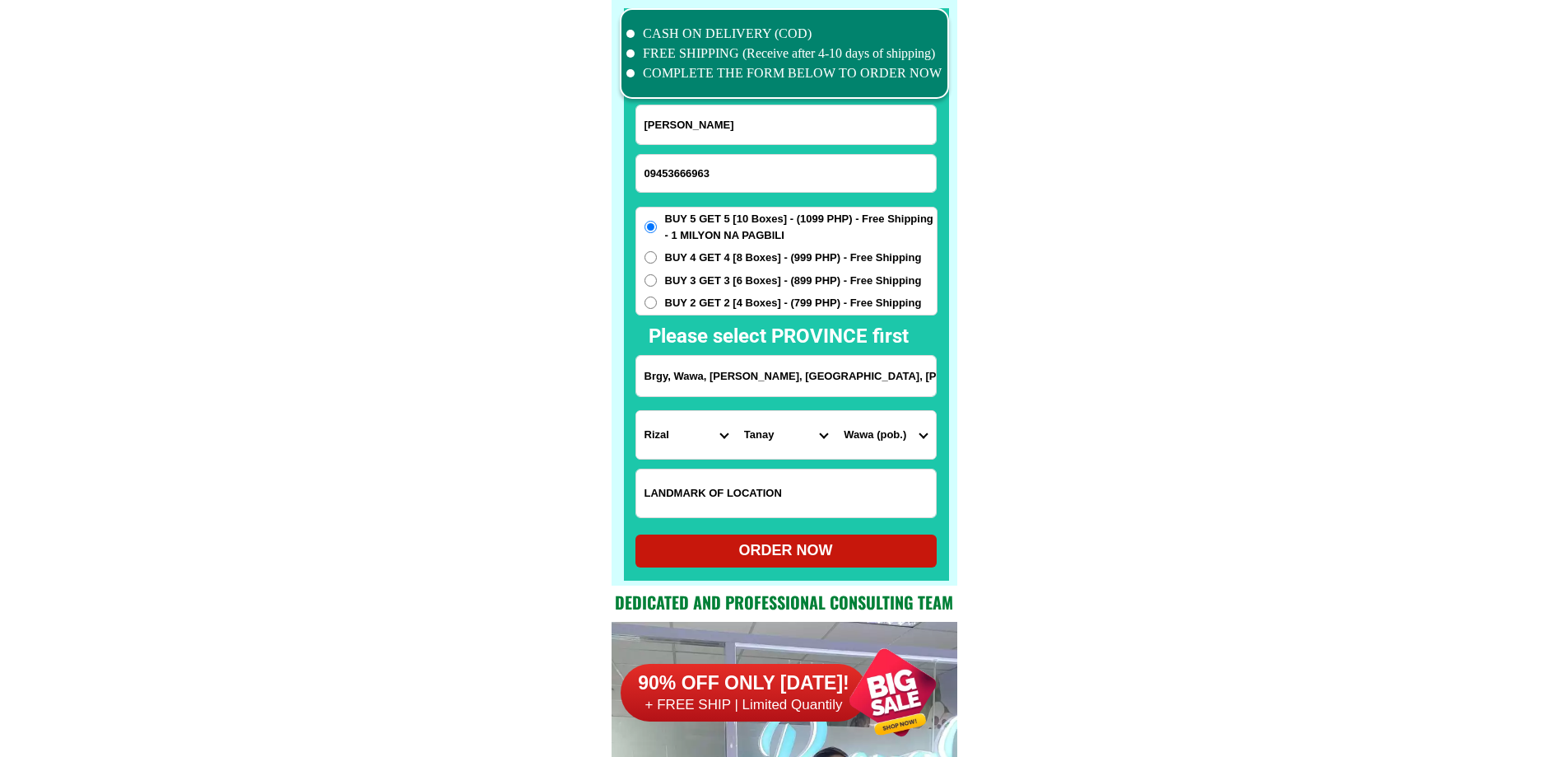
click at [760, 567] on div at bounding box center [787, 294] width 326 height 572
click at [760, 560] on div "ORDER NOW" at bounding box center [786, 550] width 301 height 23
radio input "true"
